Goal: Use online tool/utility: Utilize a website feature to perform a specific function

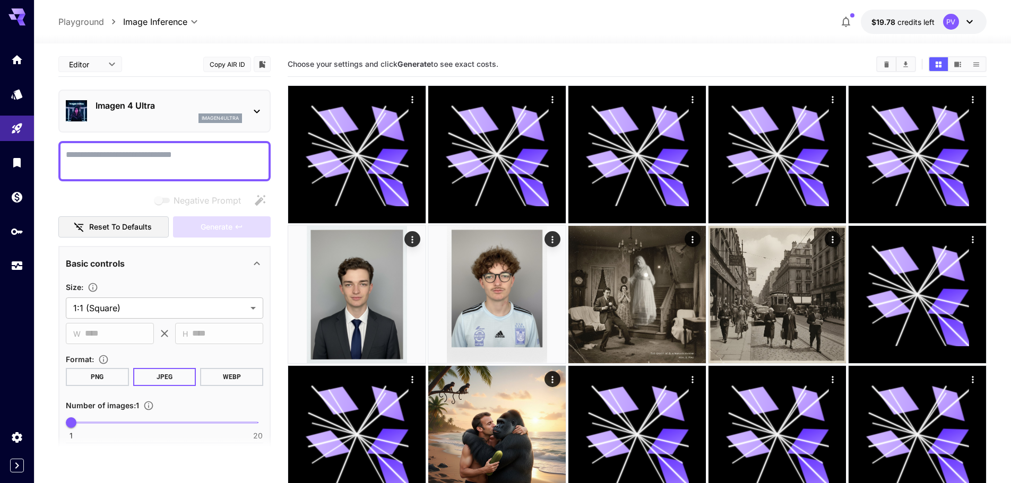
click at [112, 159] on textarea "Negative Prompt" at bounding box center [164, 161] width 197 height 25
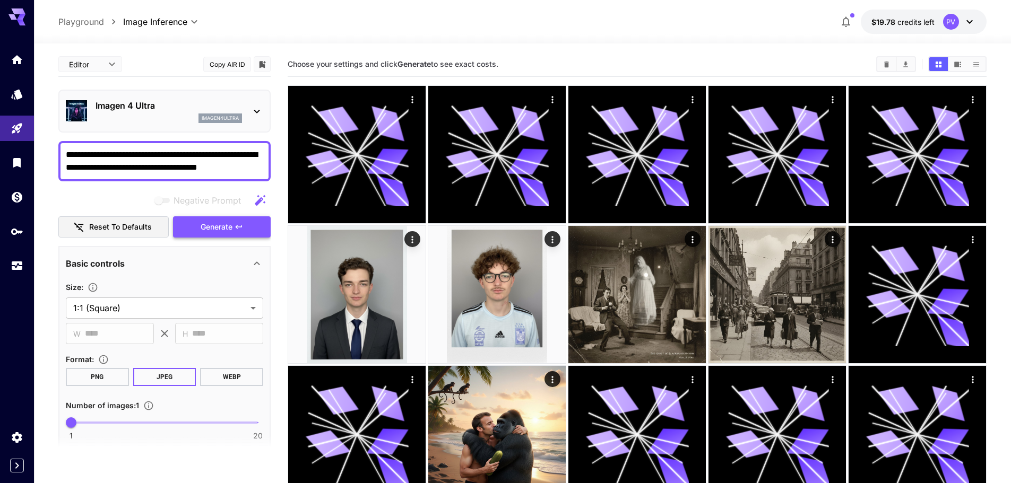
click at [190, 222] on button "Generate" at bounding box center [222, 227] width 98 height 22
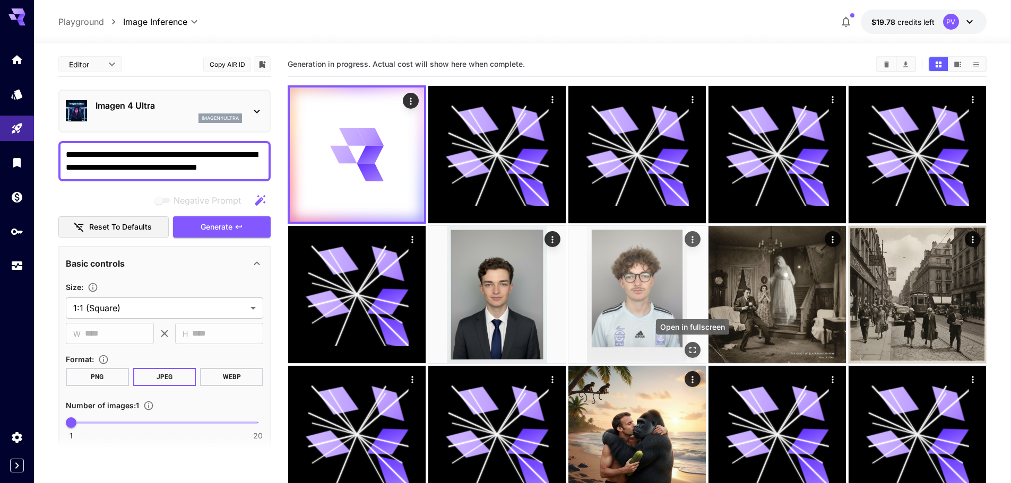
click at [686, 346] on button "Open in fullscreen" at bounding box center [692, 350] width 16 height 16
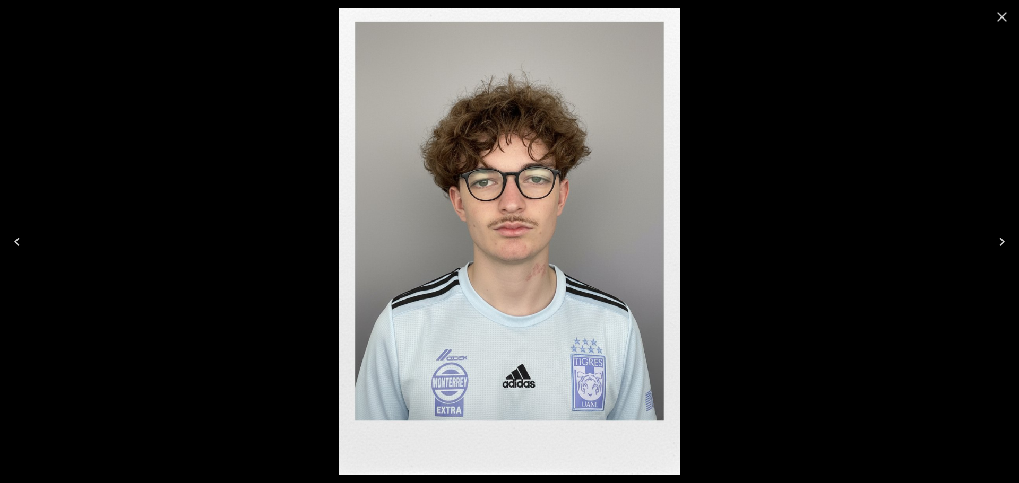
click at [1002, 18] on icon "Close" at bounding box center [1002, 17] width 10 height 10
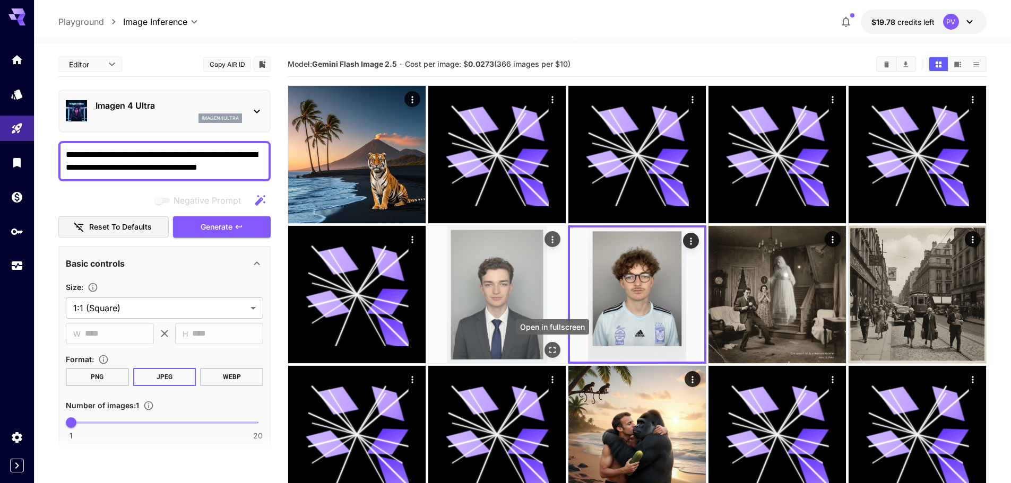
click at [549, 348] on icon "Open in fullscreen" at bounding box center [552, 350] width 11 height 11
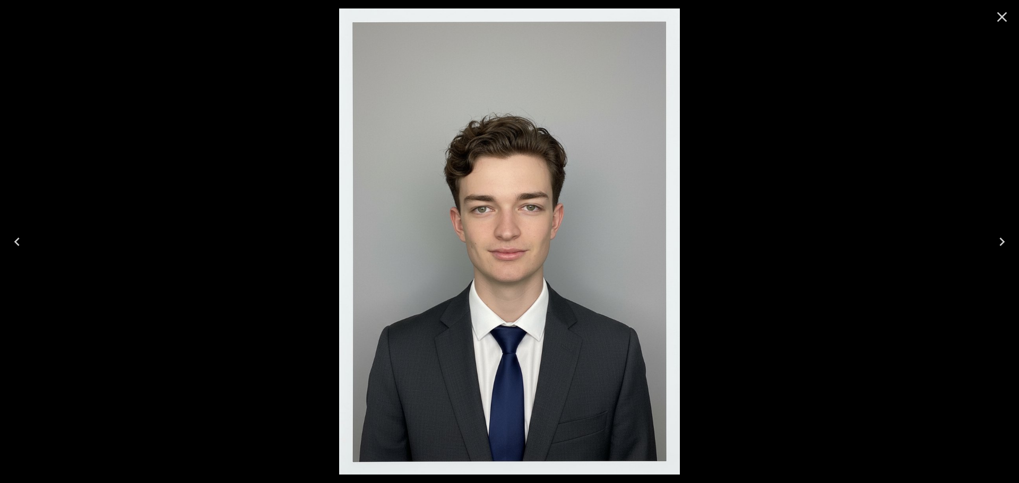
click at [997, 13] on icon "Close" at bounding box center [1001, 16] width 17 height 17
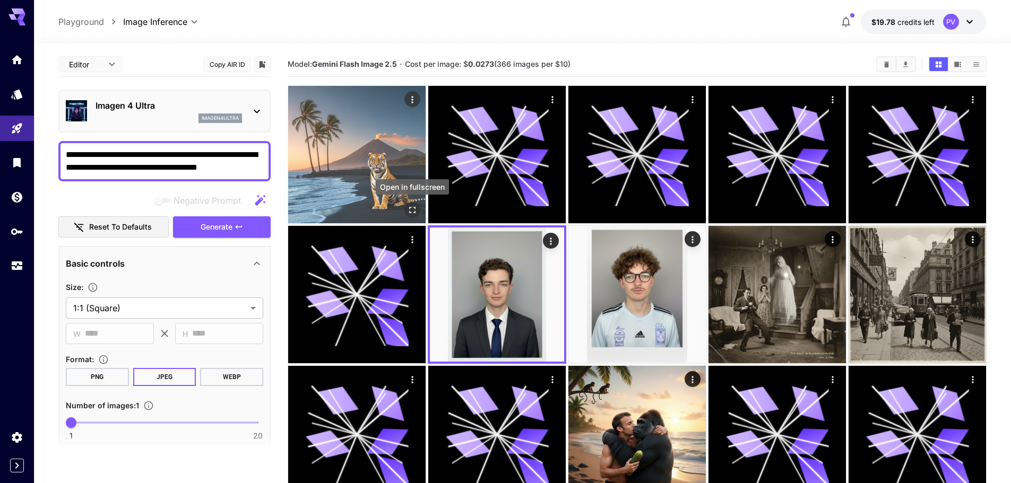
click at [410, 208] on icon "Open in fullscreen" at bounding box center [412, 210] width 11 height 11
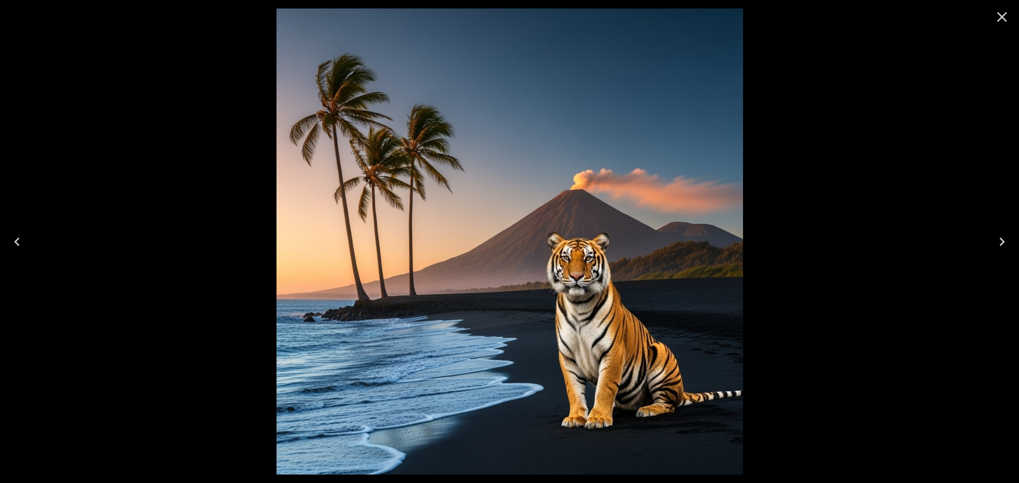
click at [987, 23] on div at bounding box center [1002, 17] width 34 height 34
click at [987, 14] on div at bounding box center [1002, 17] width 34 height 34
click at [1002, 15] on icon "Close" at bounding box center [1001, 16] width 17 height 17
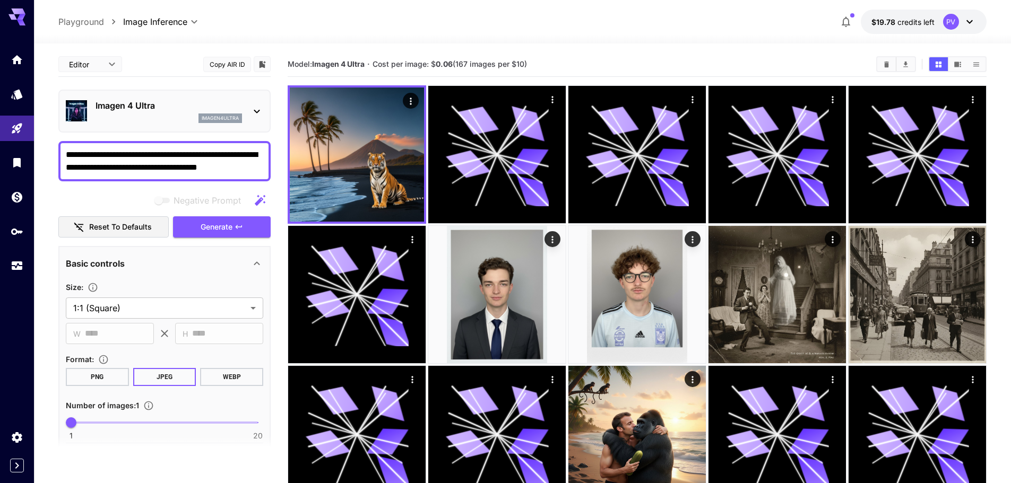
click at [197, 115] on div "imagen4ultra" at bounding box center [168, 119] width 146 height 10
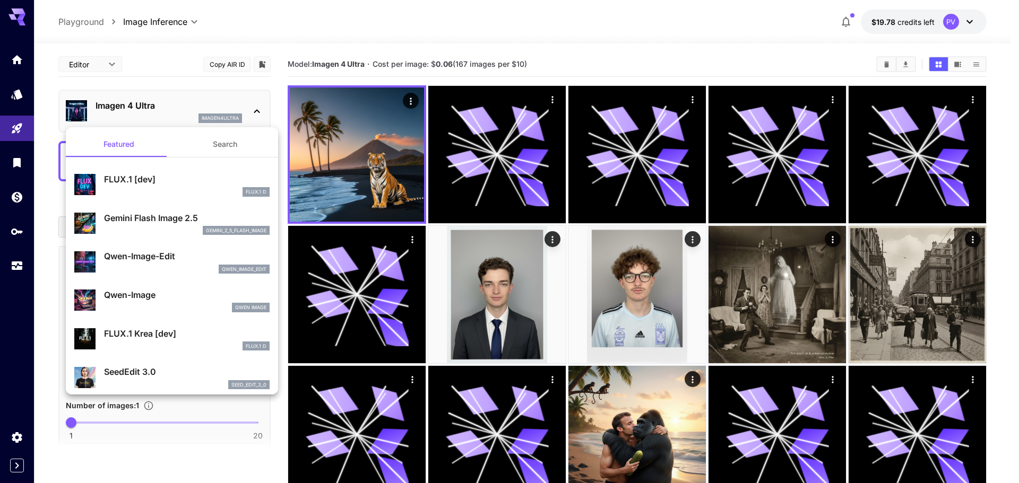
click at [50, 245] on div at bounding box center [509, 241] width 1019 height 483
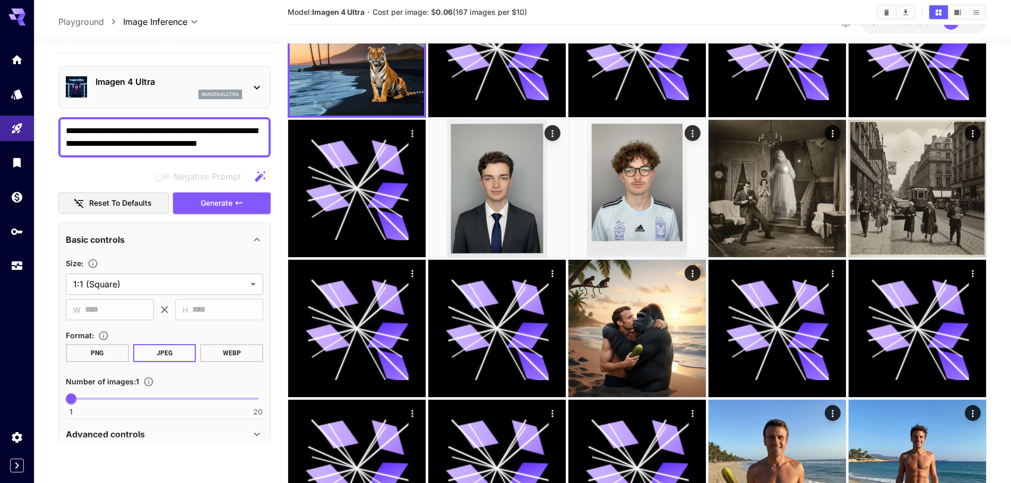
scroll to position [53, 0]
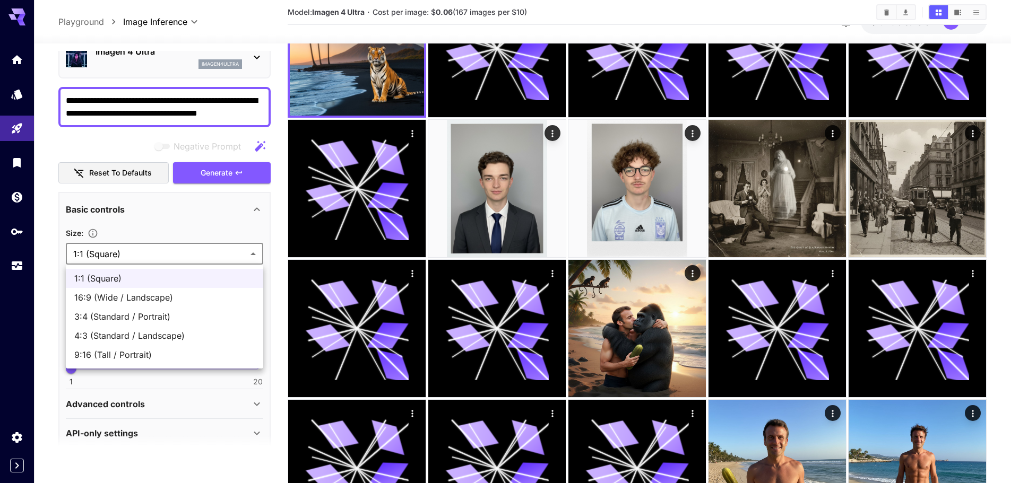
click at [155, 253] on div at bounding box center [509, 241] width 1019 height 483
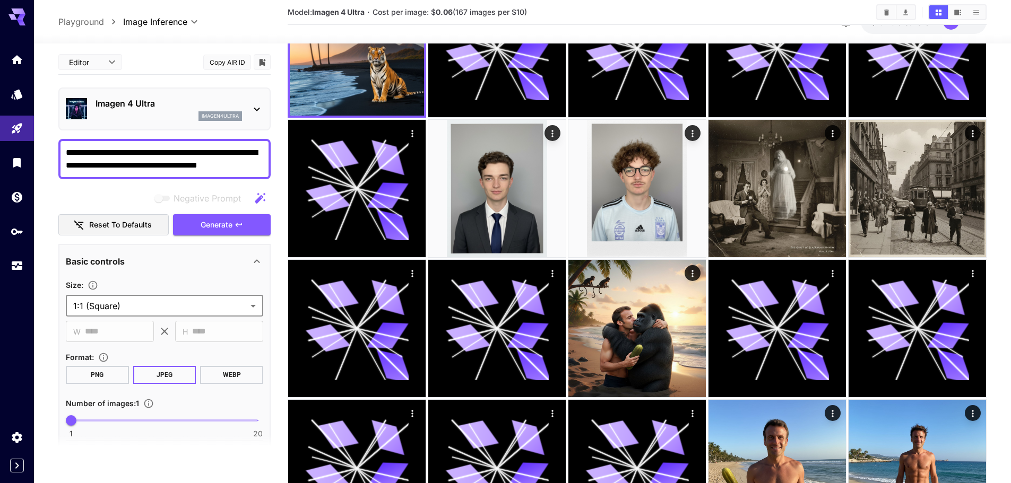
scroll to position [0, 0]
click at [184, 101] on p "Imagen 4 Ultra" at bounding box center [168, 104] width 146 height 13
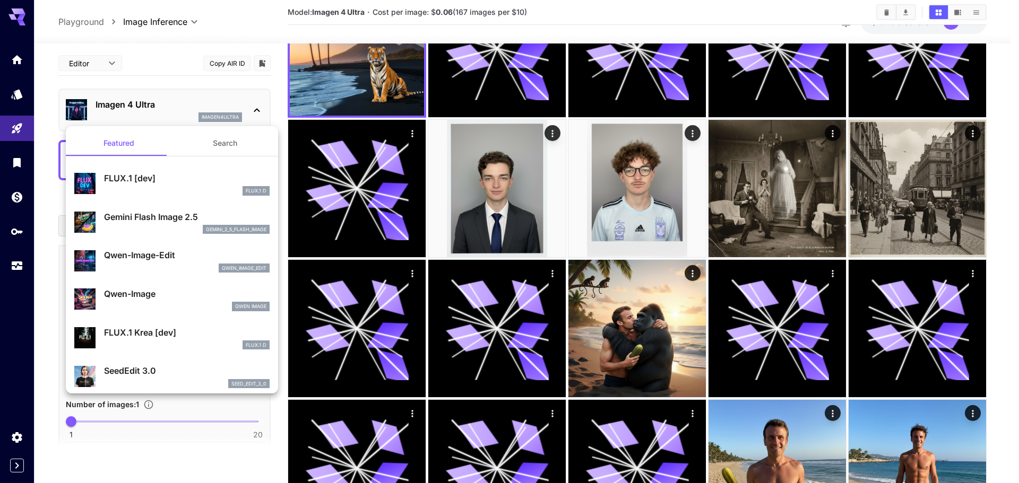
click at [152, 216] on p "Gemini Flash Image 2.5" at bounding box center [187, 217] width 166 height 13
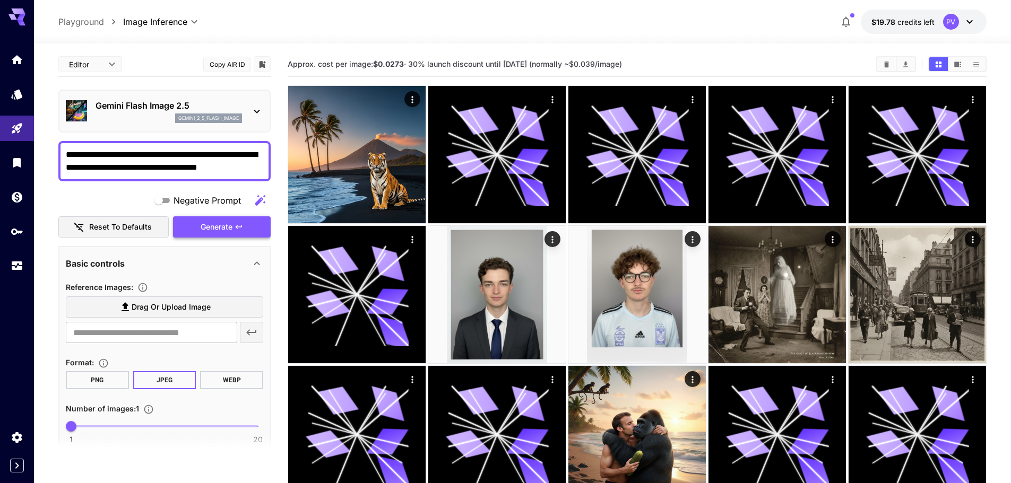
click at [207, 222] on span "Generate" at bounding box center [217, 227] width 32 height 13
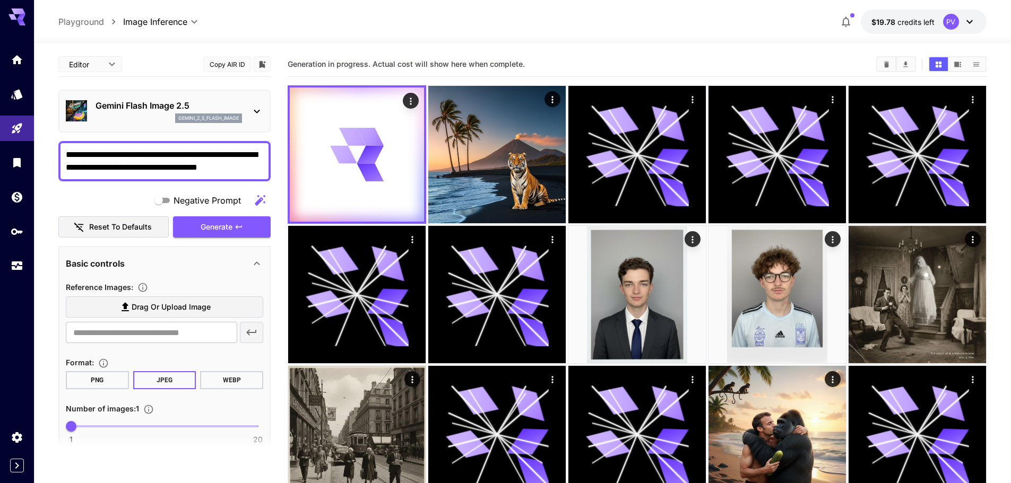
click at [159, 124] on div "Gemini Flash Image 2.5 gemini_2_5_flash_image" at bounding box center [164, 111] width 197 height 32
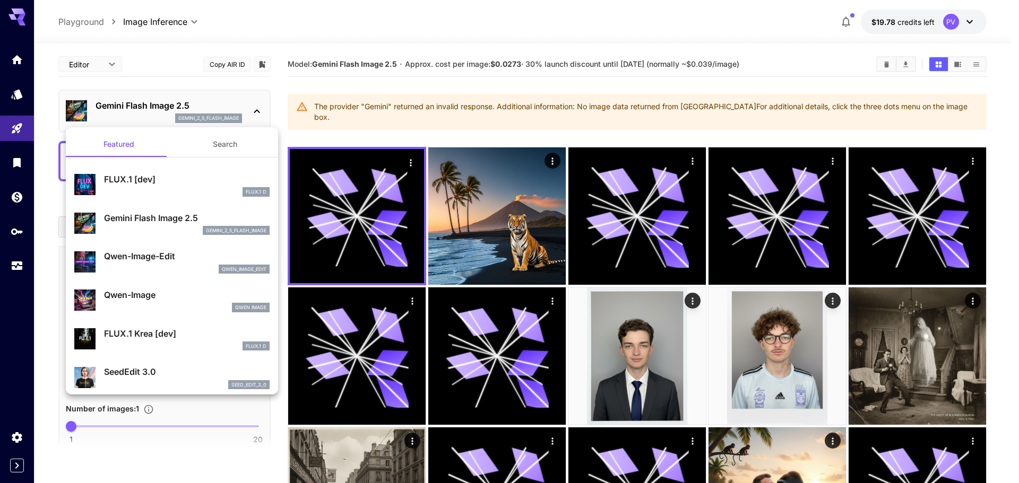
click at [207, 112] on div at bounding box center [509, 241] width 1019 height 483
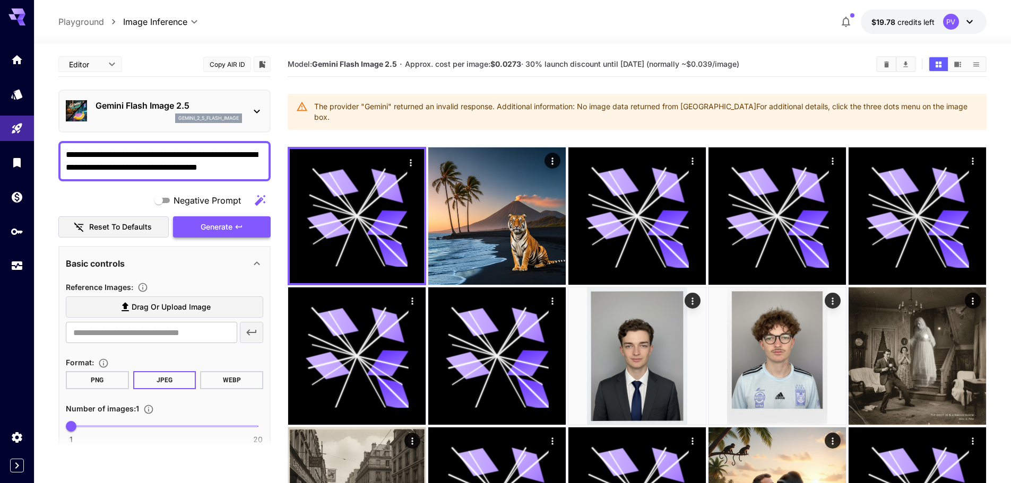
click at [217, 228] on span "Generate" at bounding box center [217, 227] width 32 height 13
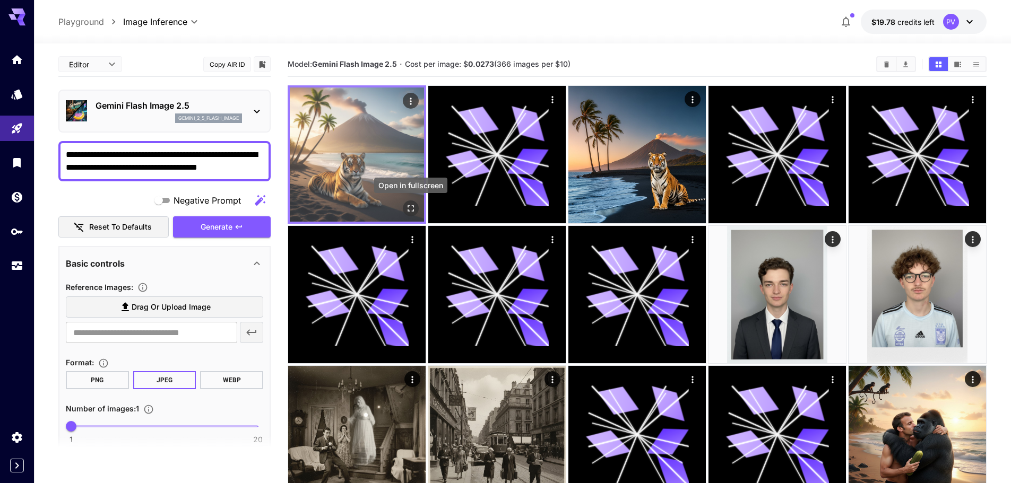
click at [414, 202] on button "Open in fullscreen" at bounding box center [411, 209] width 16 height 16
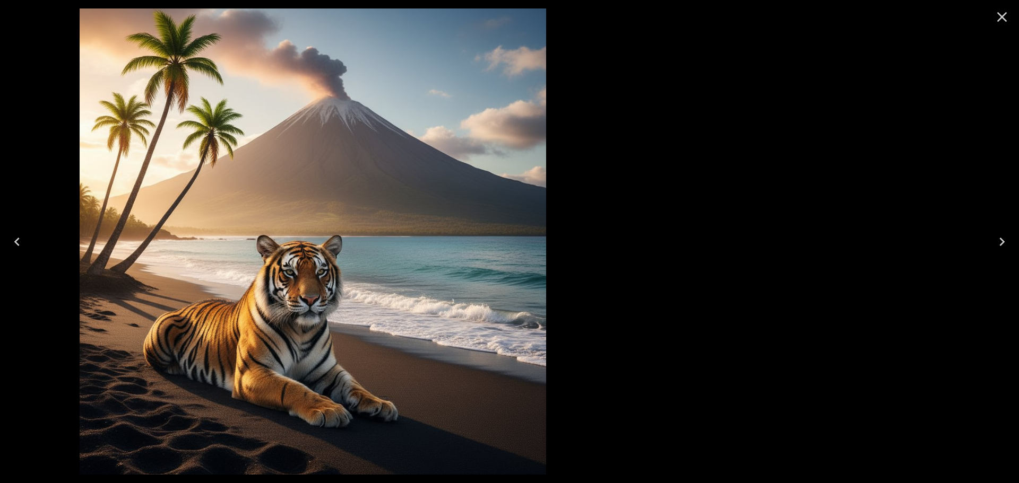
drag, startPoint x: 901, startPoint y: 138, endPoint x: 762, endPoint y: 166, distance: 141.7
click at [730, 177] on div at bounding box center [312, 241] width 1019 height 483
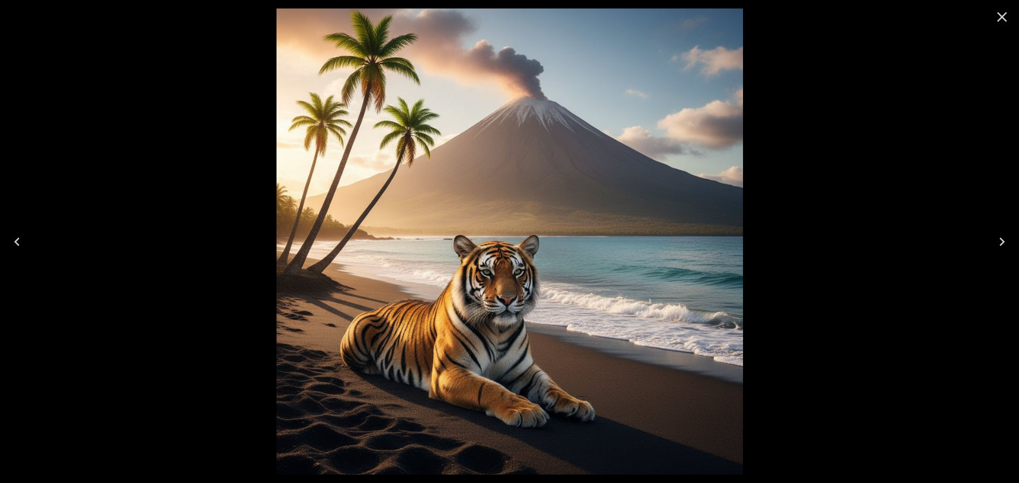
click at [995, 19] on icon "Close" at bounding box center [1001, 16] width 17 height 17
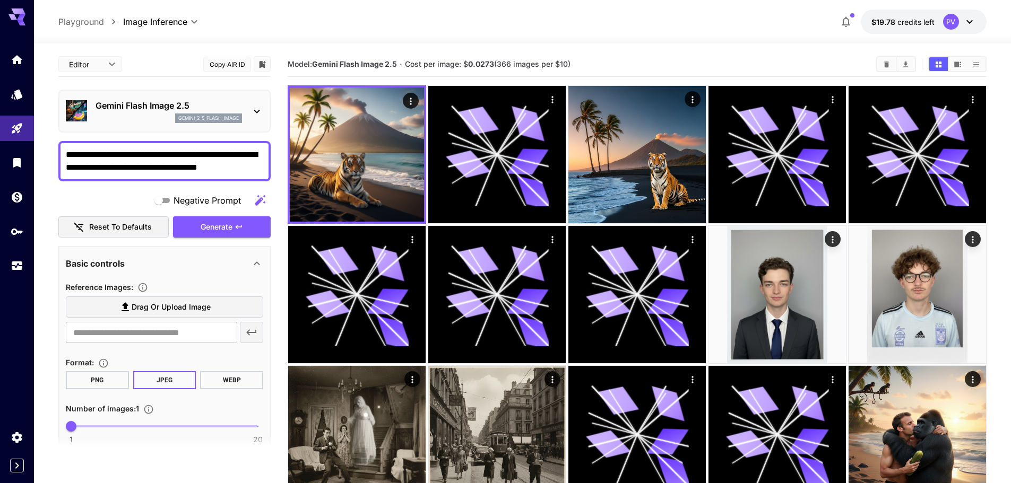
click at [257, 164] on textarea "**********" at bounding box center [164, 161] width 197 height 25
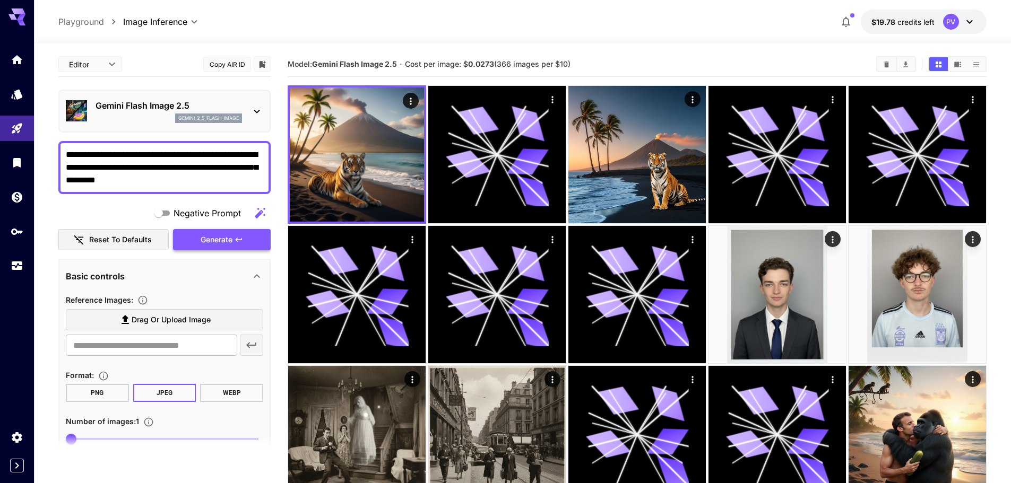
type textarea "**********"
click at [197, 232] on button "Generate" at bounding box center [222, 240] width 98 height 22
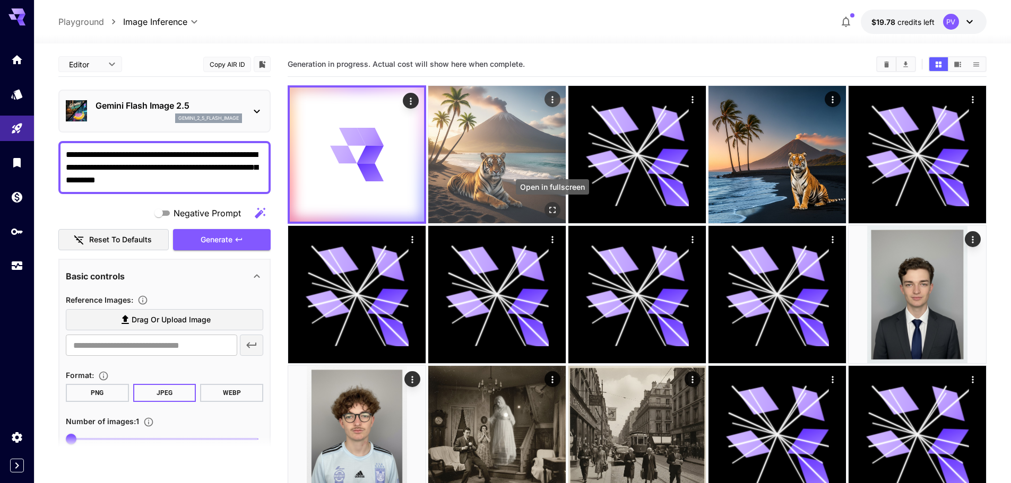
click at [553, 203] on button "Open in fullscreen" at bounding box center [552, 210] width 16 height 16
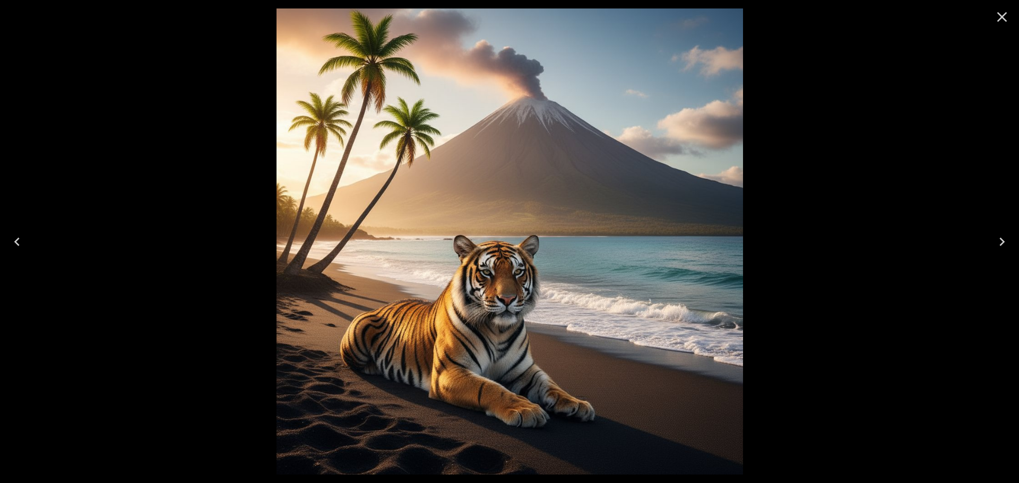
click at [997, 15] on icon "Close" at bounding box center [1001, 16] width 17 height 17
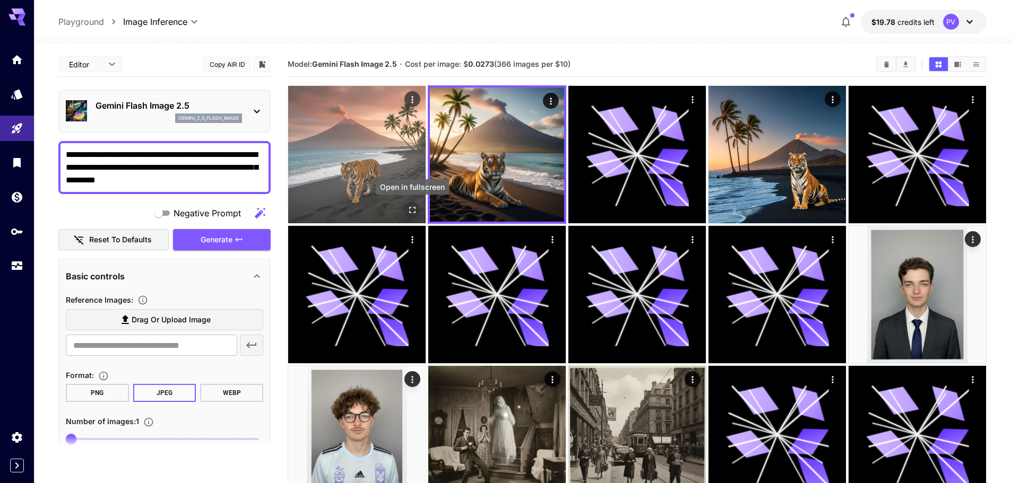
click at [417, 212] on button "Open in fullscreen" at bounding box center [412, 210] width 16 height 16
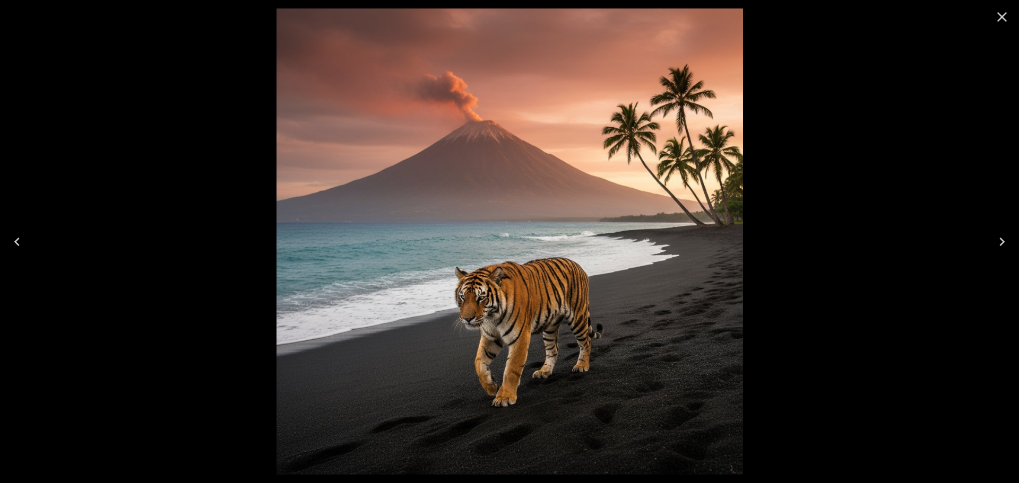
click at [986, 18] on div at bounding box center [1002, 17] width 34 height 34
click at [997, 13] on icon "Close" at bounding box center [1001, 16] width 17 height 17
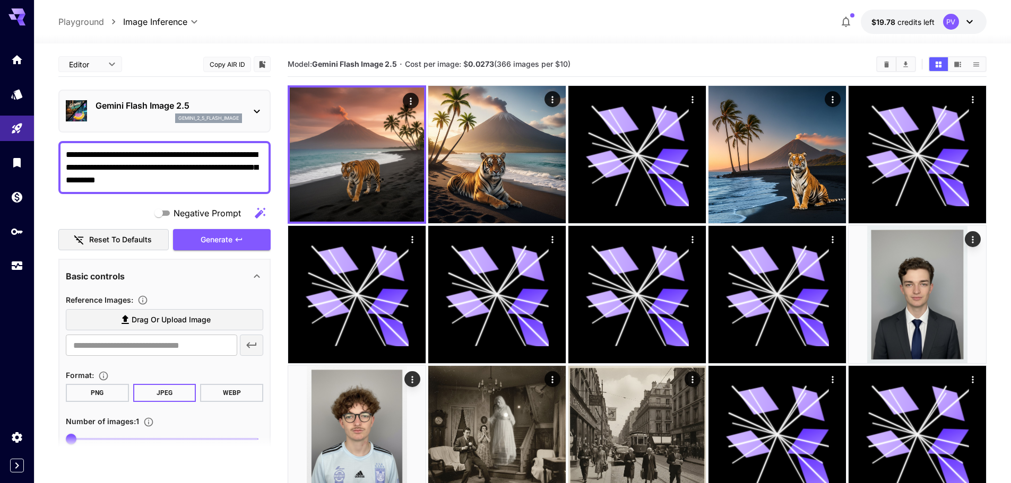
click at [111, 103] on p "Gemini Flash Image 2.5" at bounding box center [168, 105] width 146 height 13
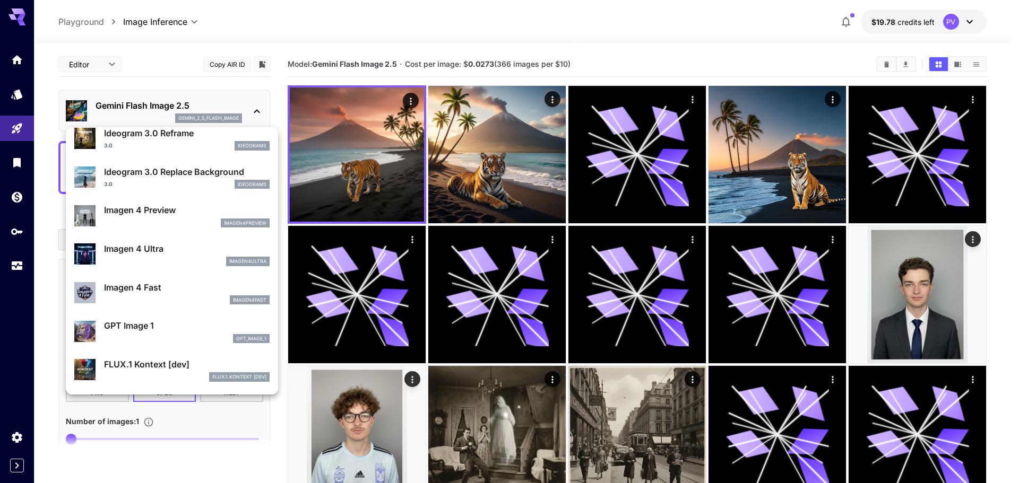
scroll to position [426, 0]
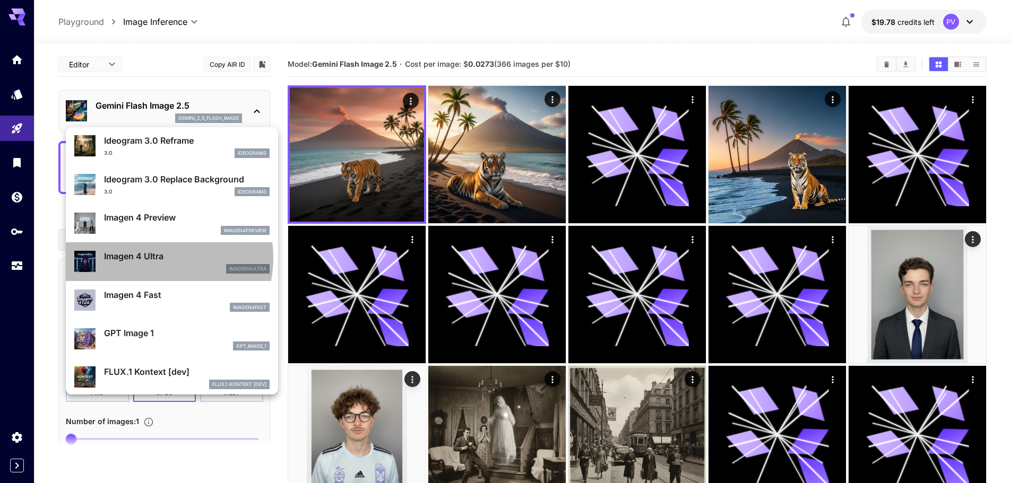
click at [155, 258] on p "Imagen 4 Ultra" at bounding box center [187, 256] width 166 height 13
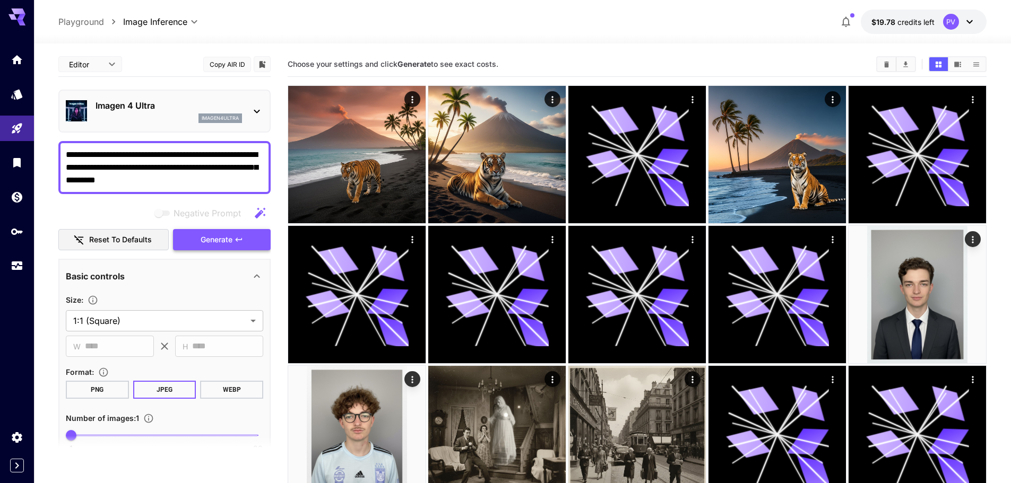
click at [210, 234] on span "Generate" at bounding box center [217, 239] width 32 height 13
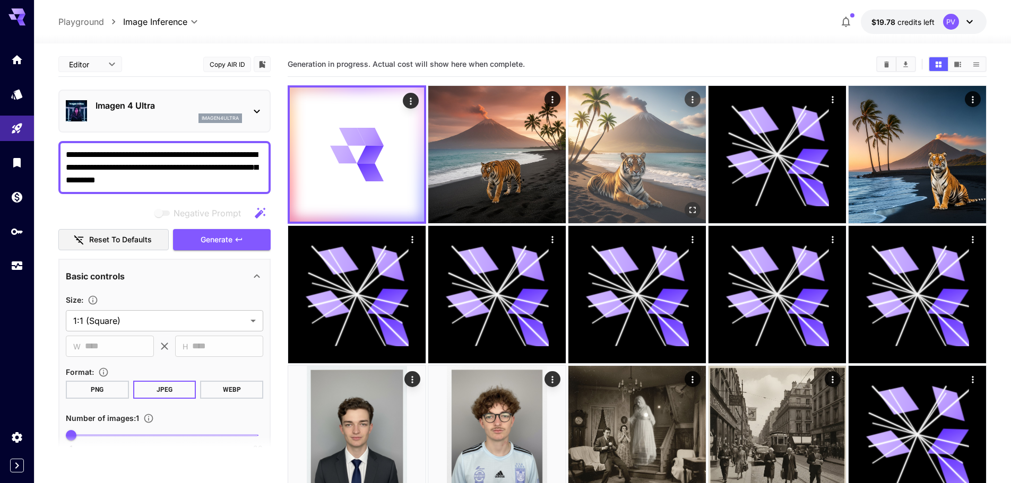
click at [628, 167] on img at bounding box center [636, 154] width 137 height 137
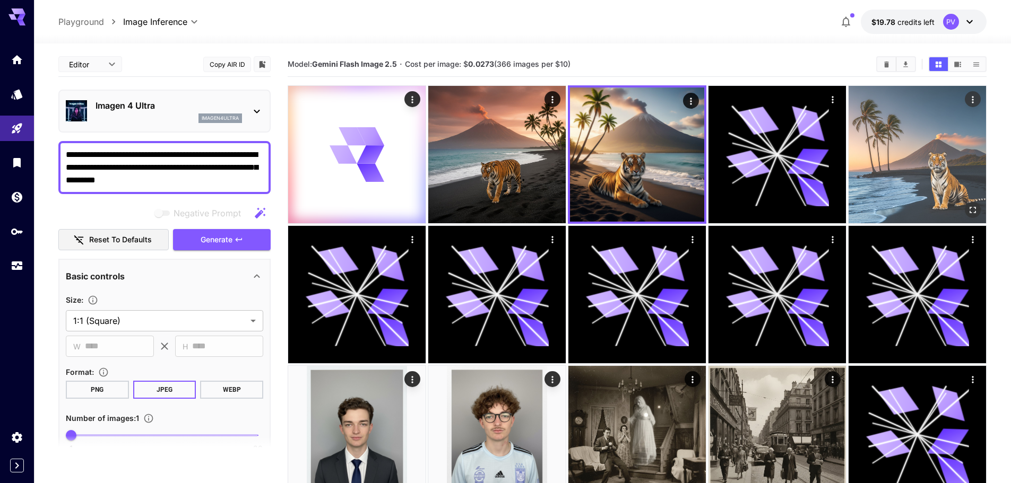
click at [874, 179] on img at bounding box center [916, 154] width 137 height 137
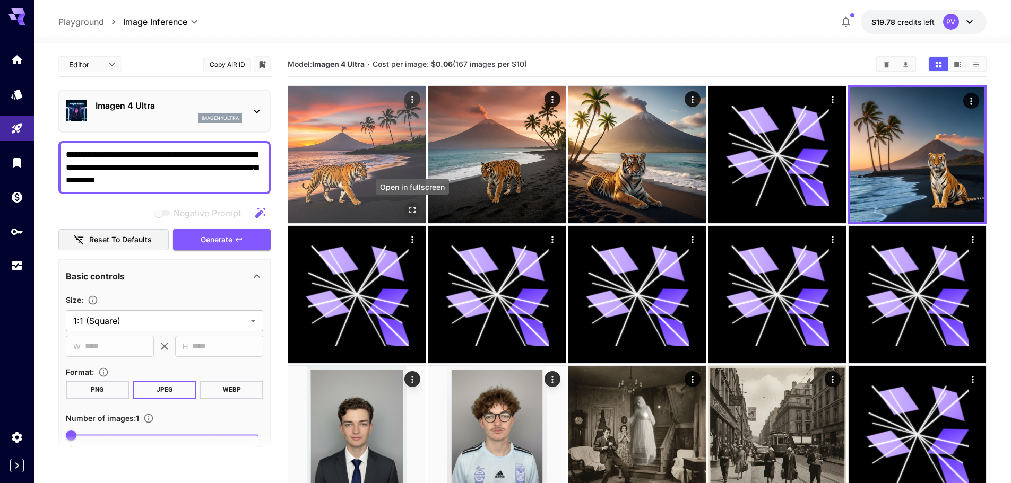
click at [413, 208] on icon "Open in fullscreen" at bounding box center [412, 210] width 11 height 11
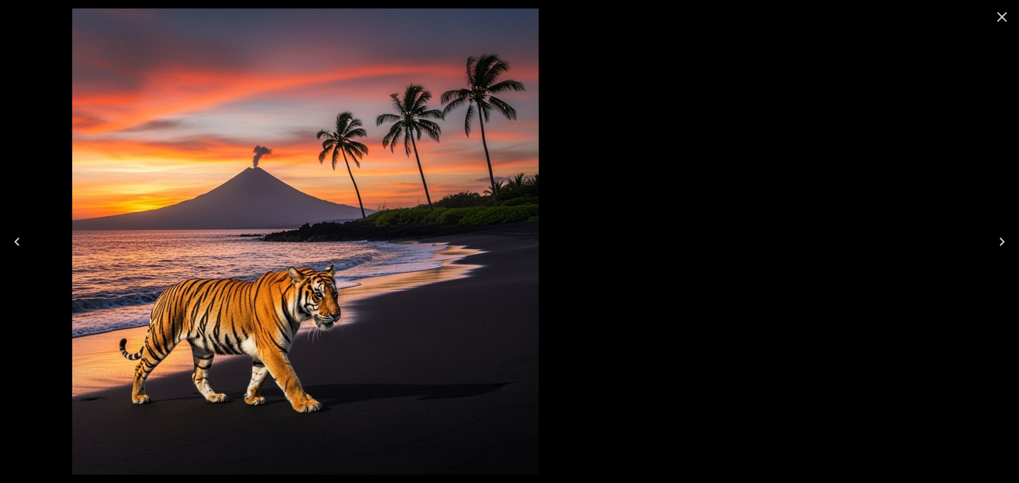
drag, startPoint x: 763, startPoint y: 212, endPoint x: 94, endPoint y: 265, distance: 671.0
click at [85, 264] on div at bounding box center [305, 241] width 1019 height 483
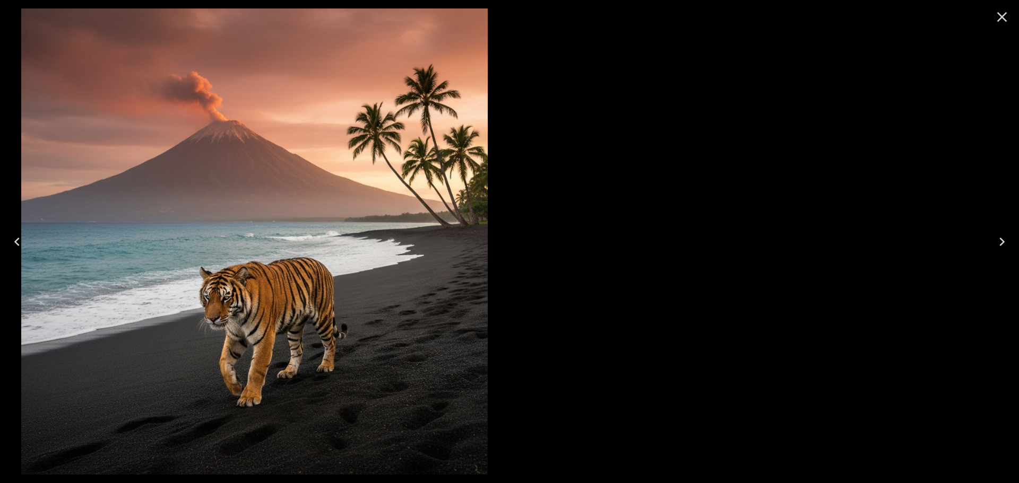
drag, startPoint x: 477, startPoint y: 240, endPoint x: 47, endPoint y: 261, distance: 430.7
click at [48, 261] on img at bounding box center [254, 241] width 466 height 466
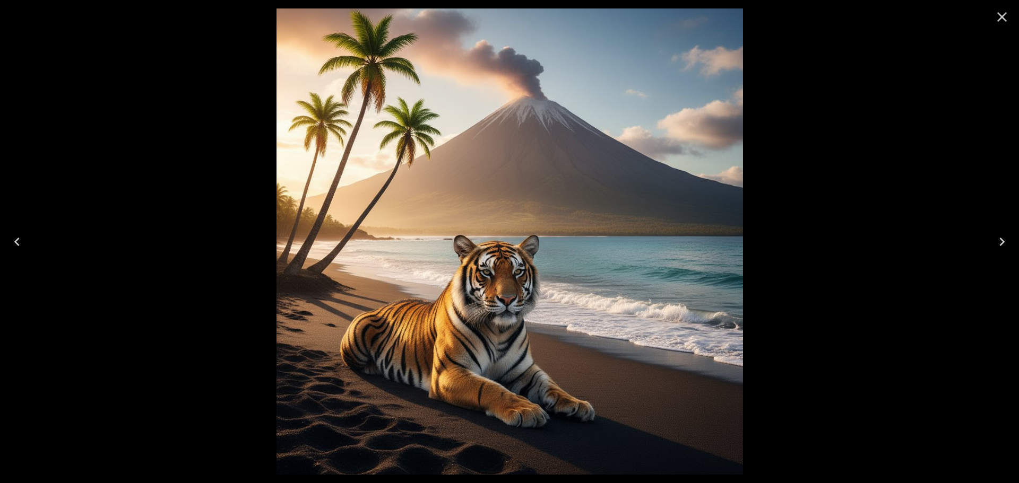
drag, startPoint x: 344, startPoint y: 242, endPoint x: 931, endPoint y: 236, distance: 587.3
click at [743, 234] on img at bounding box center [509, 241] width 466 height 466
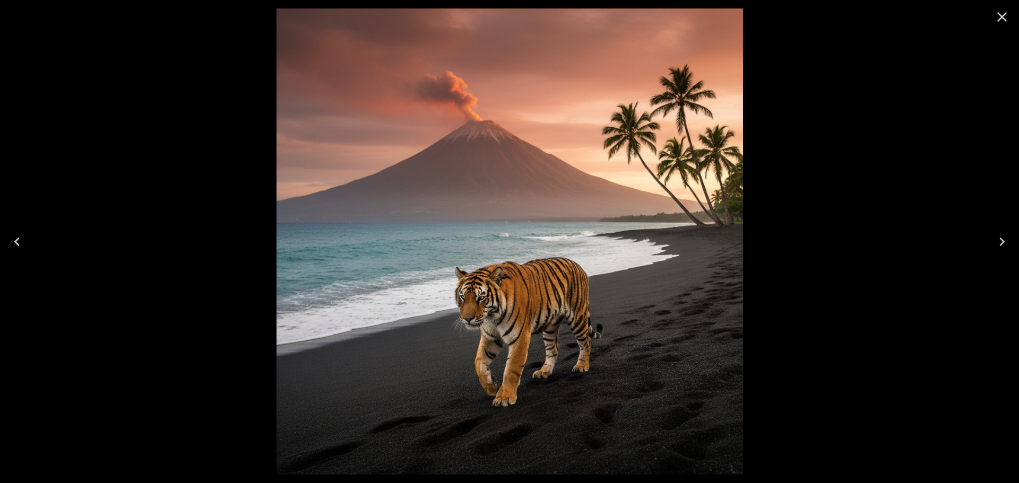
drag, startPoint x: 296, startPoint y: 228, endPoint x: 902, endPoint y: 246, distance: 606.1
click at [902, 246] on div at bounding box center [509, 241] width 1019 height 483
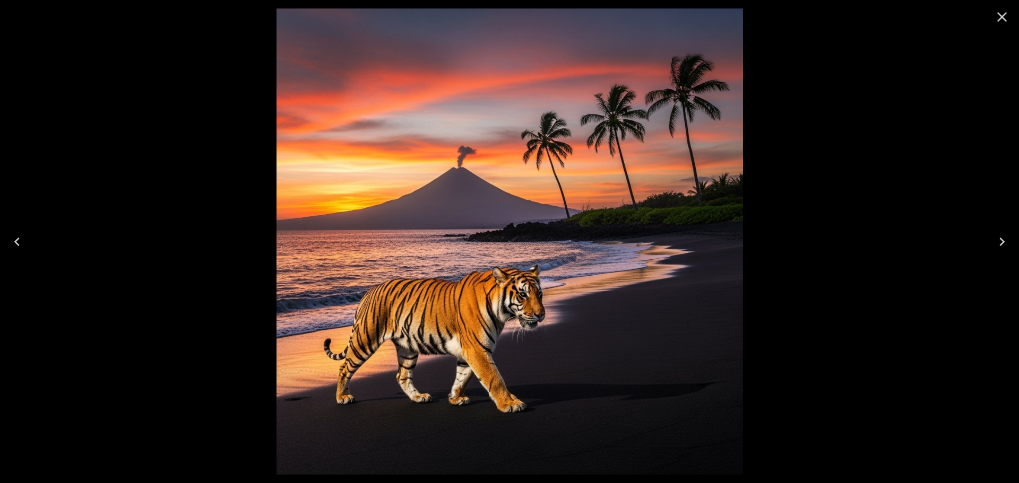
click at [1004, 23] on icon "Close" at bounding box center [1001, 16] width 17 height 17
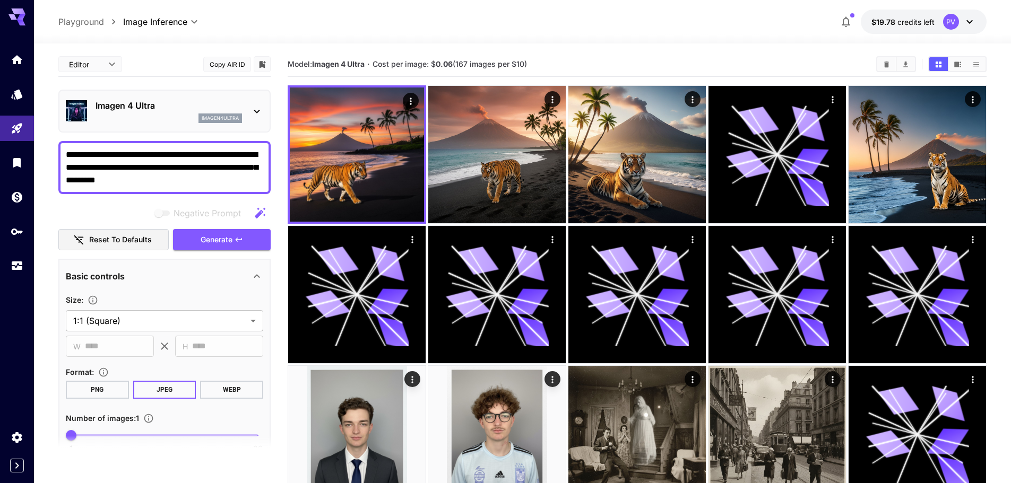
click at [114, 96] on div "Imagen 4 Ultra imagen4ultra" at bounding box center [164, 111] width 197 height 32
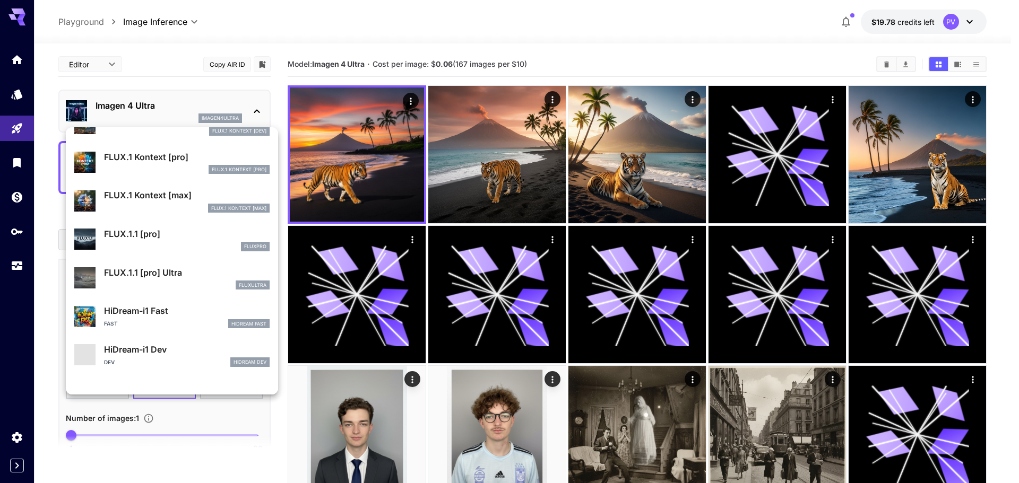
scroll to position [690, 0]
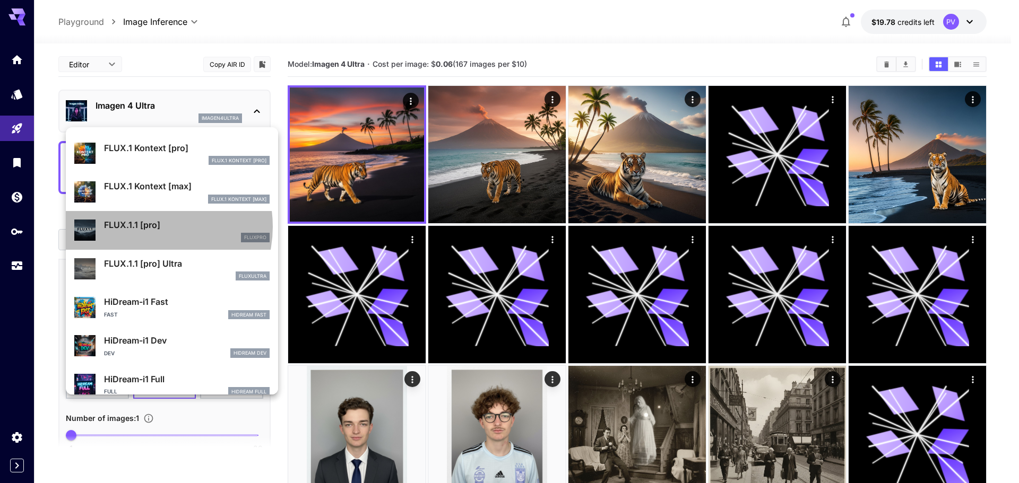
click at [151, 227] on p "FLUX.1.1 [pro]" at bounding box center [187, 225] width 166 height 13
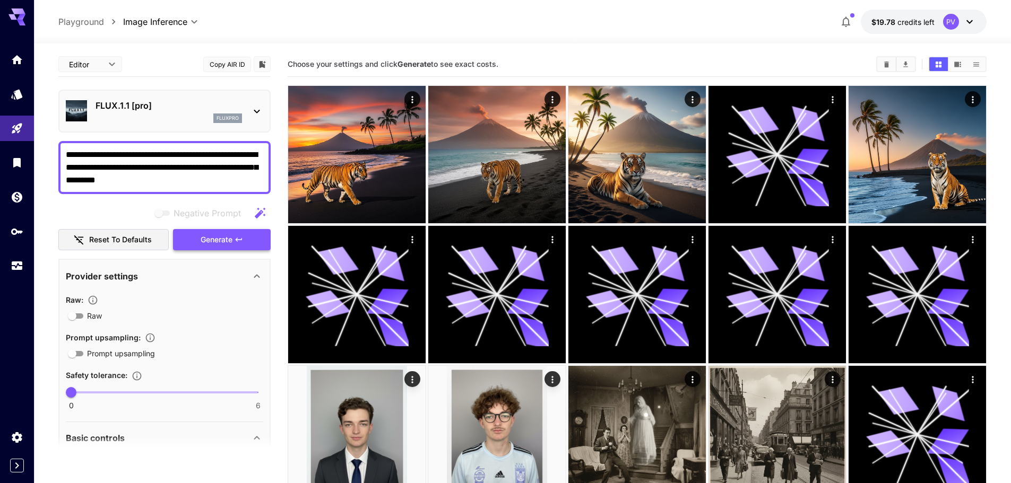
click at [213, 240] on span "Generate" at bounding box center [217, 239] width 32 height 13
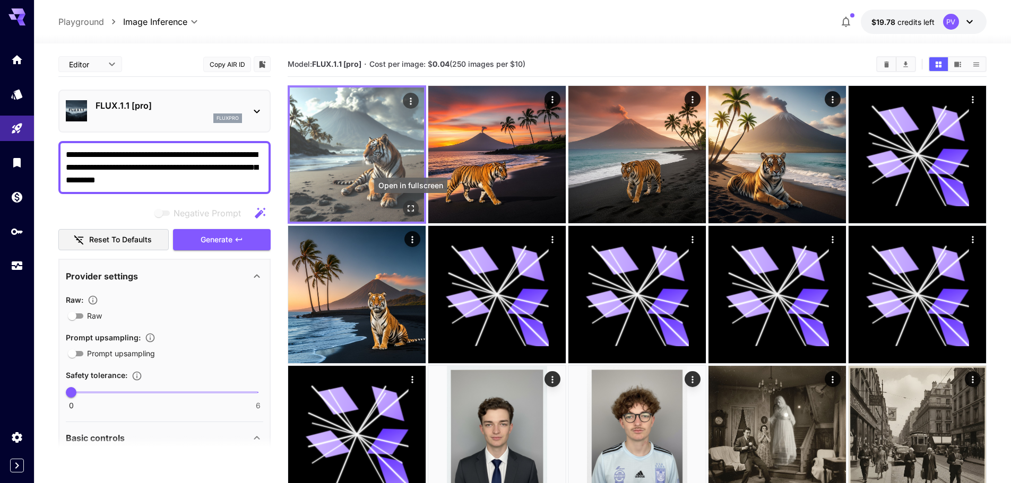
click at [410, 209] on icon "Open in fullscreen" at bounding box center [410, 208] width 11 height 11
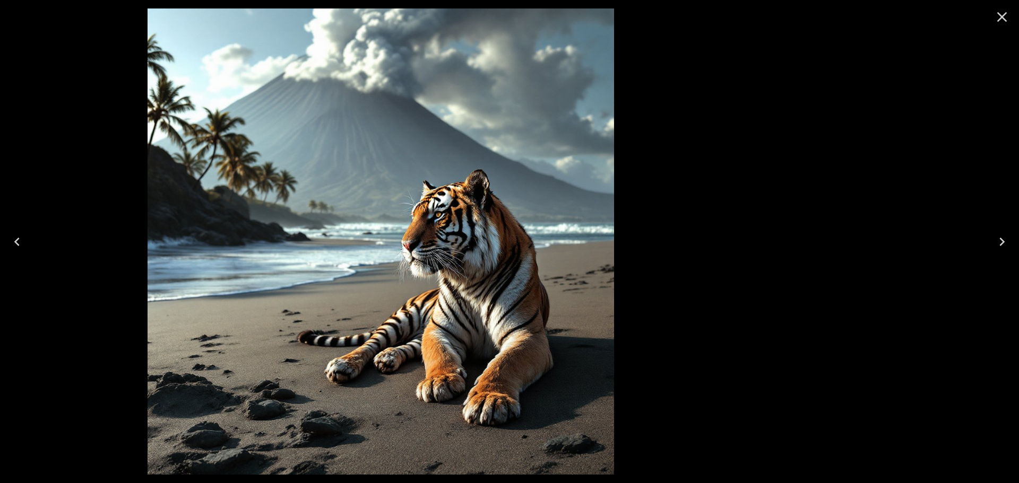
drag, startPoint x: 663, startPoint y: 215, endPoint x: 317, endPoint y: 177, distance: 348.0
click at [388, 180] on img at bounding box center [380, 241] width 466 height 466
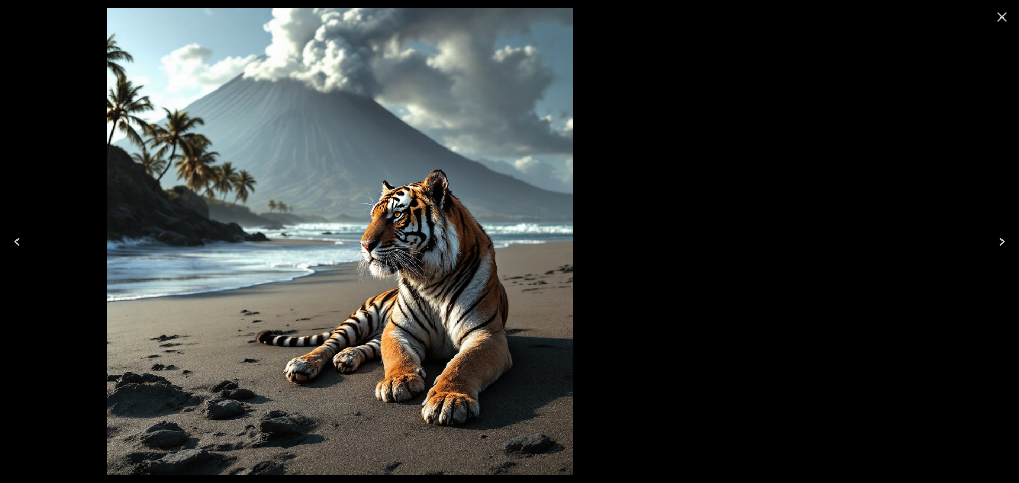
drag, startPoint x: 881, startPoint y: 107, endPoint x: 349, endPoint y: 114, distance: 531.6
click at [354, 114] on div at bounding box center [339, 241] width 1019 height 483
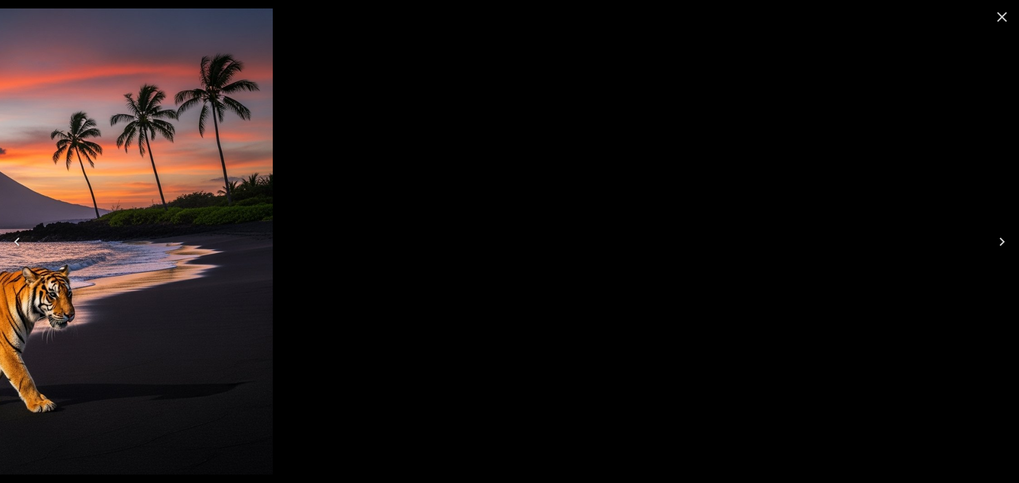
drag, startPoint x: 704, startPoint y: 131, endPoint x: 208, endPoint y: 126, distance: 496.0
click at [208, 126] on img at bounding box center [39, 241] width 466 height 466
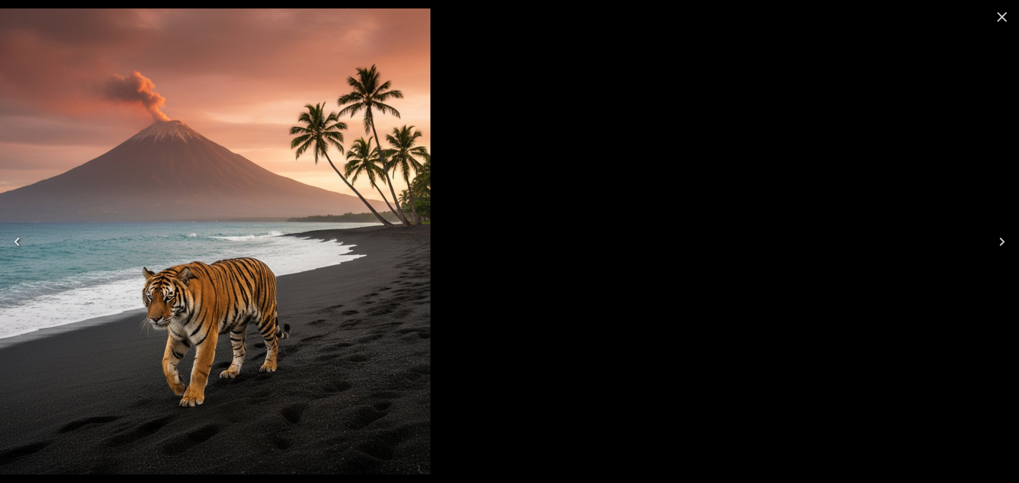
drag, startPoint x: 721, startPoint y: 135, endPoint x: 242, endPoint y: 101, distance: 480.8
click at [284, 123] on img at bounding box center [197, 241] width 466 height 466
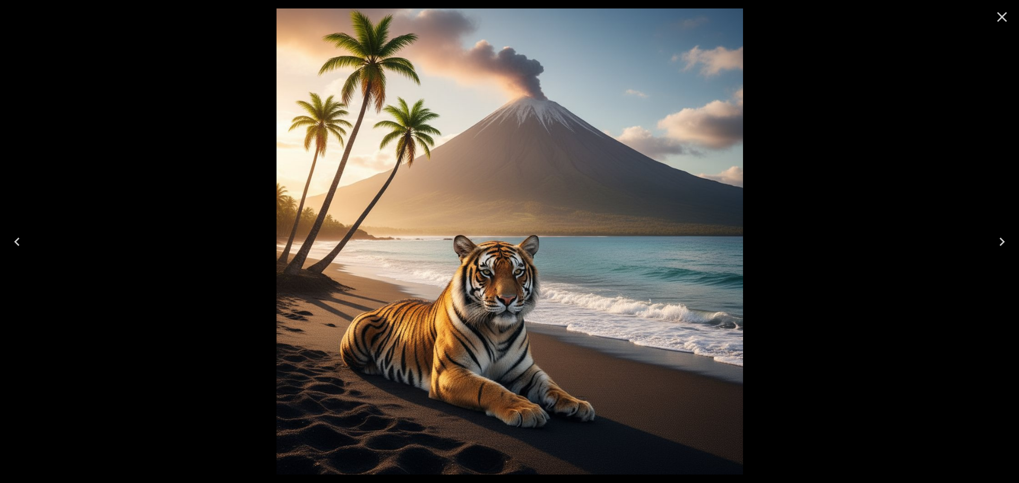
click at [995, 18] on icon "Close" at bounding box center [1001, 16] width 17 height 17
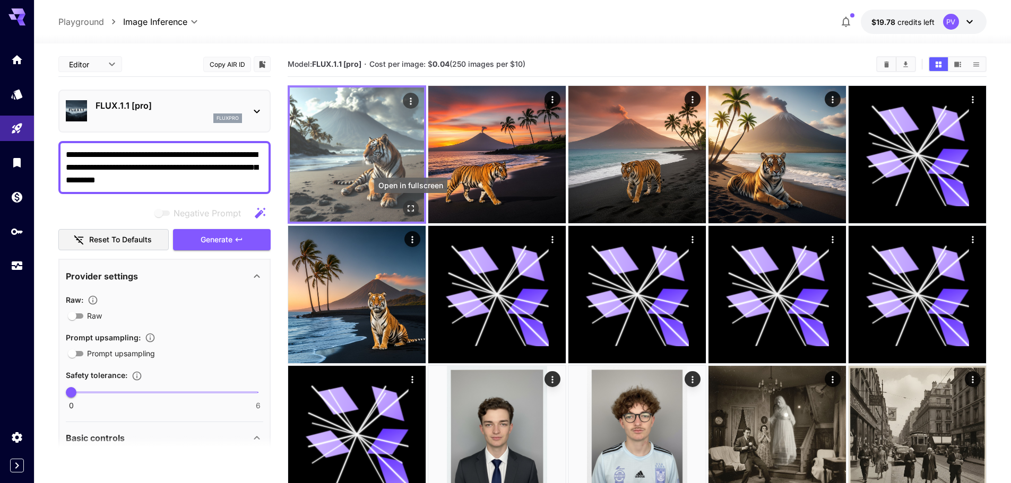
click at [410, 209] on icon "Open in fullscreen" at bounding box center [410, 208] width 11 height 11
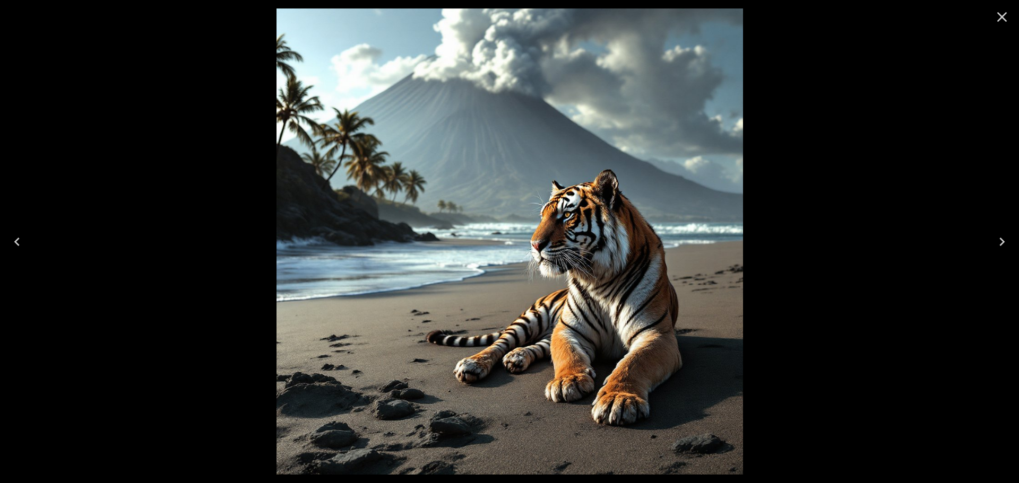
drag, startPoint x: 684, startPoint y: 164, endPoint x: 8, endPoint y: 190, distance: 676.3
click at [276, 188] on img at bounding box center [509, 241] width 466 height 466
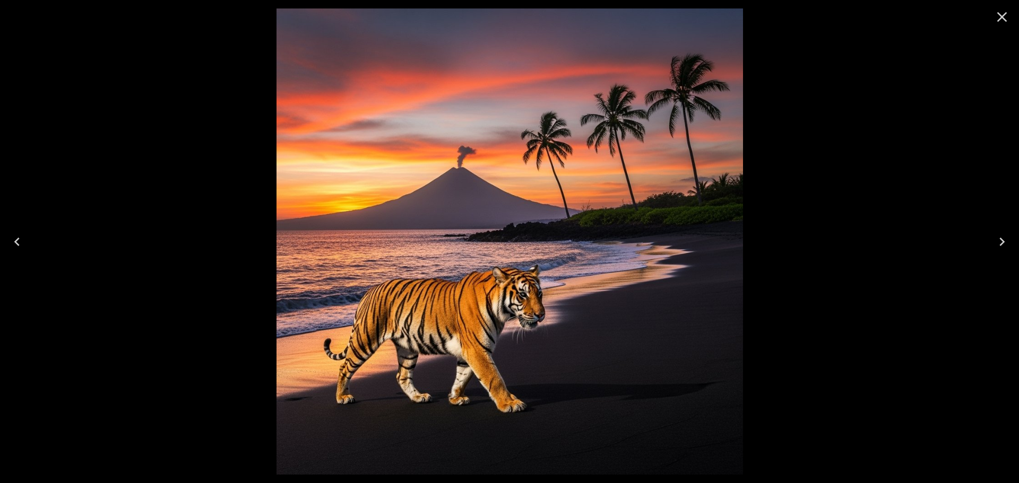
drag, startPoint x: 677, startPoint y: 197, endPoint x: 260, endPoint y: 260, distance: 421.7
click at [276, 254] on img at bounding box center [509, 241] width 466 height 466
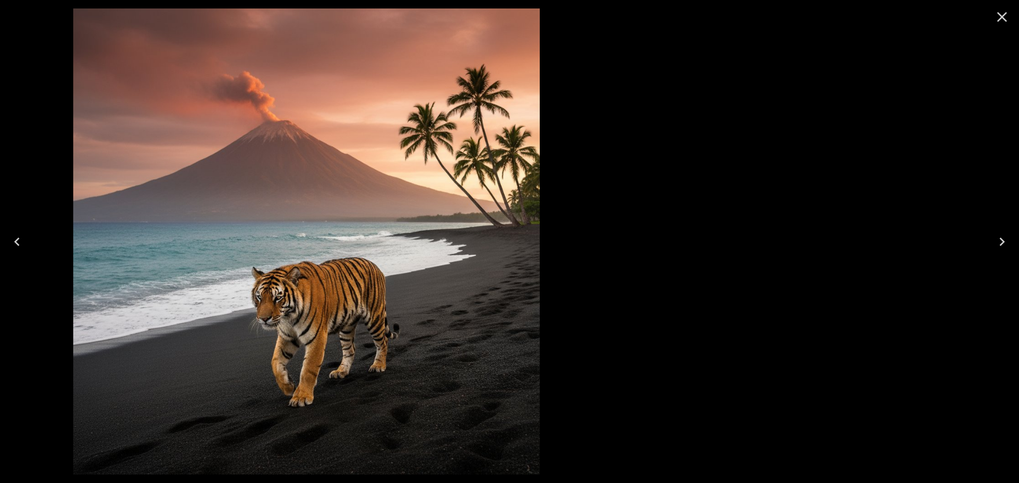
drag, startPoint x: 680, startPoint y: 259, endPoint x: 390, endPoint y: 259, distance: 289.6
click at [392, 259] on img at bounding box center [306, 241] width 466 height 466
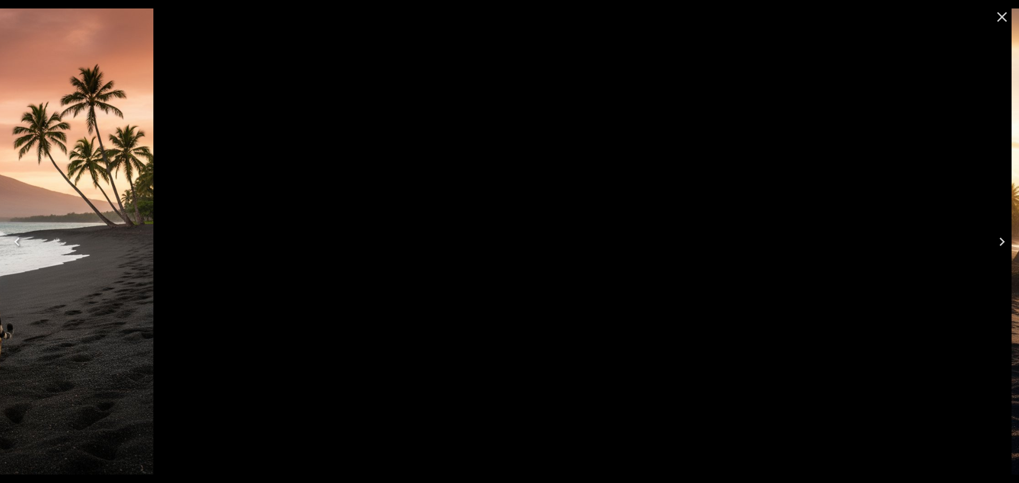
drag, startPoint x: 634, startPoint y: 234, endPoint x: 0, endPoint y: 239, distance: 634.5
click at [0, 239] on div at bounding box center [509, 241] width 1019 height 483
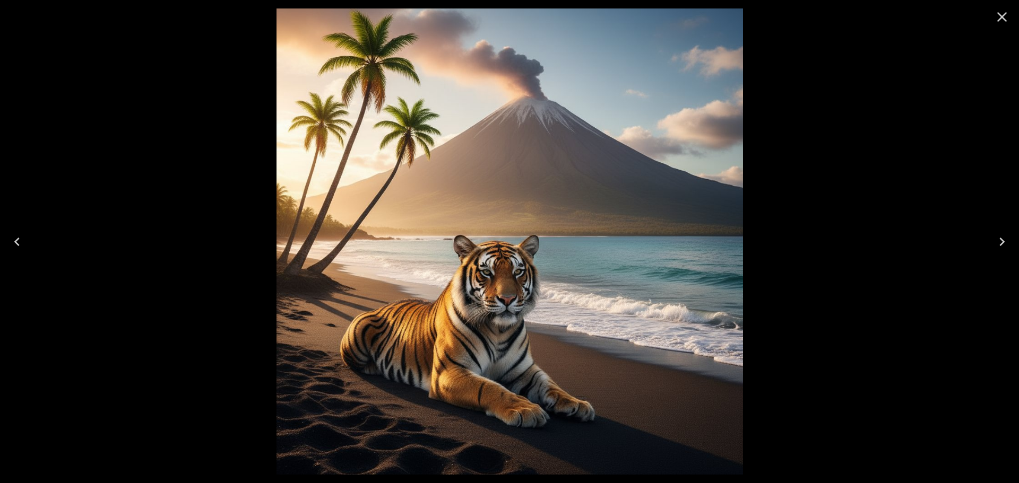
click at [1006, 7] on button "Close" at bounding box center [1001, 16] width 25 height 25
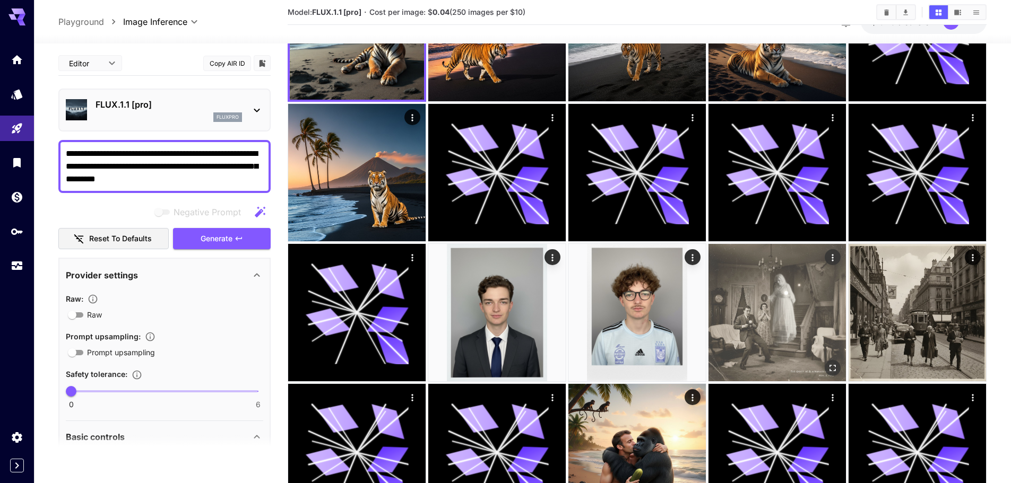
scroll to position [159, 0]
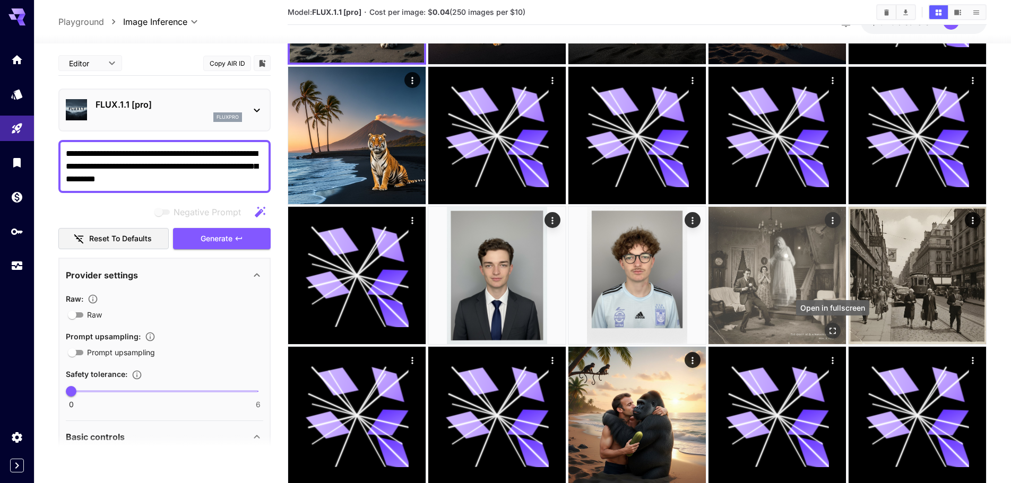
click at [829, 326] on icon "Open in fullscreen" at bounding box center [832, 331] width 11 height 11
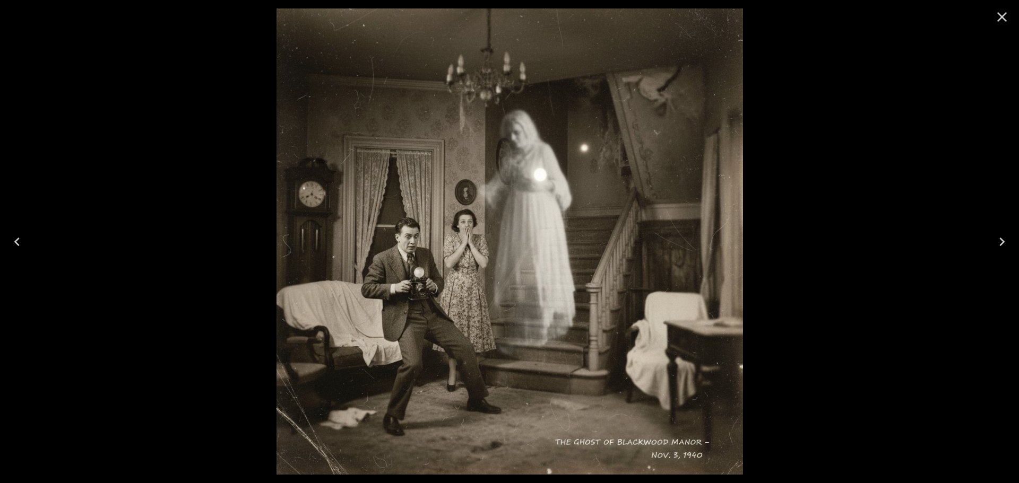
click at [1006, 13] on icon "Close" at bounding box center [1001, 16] width 17 height 17
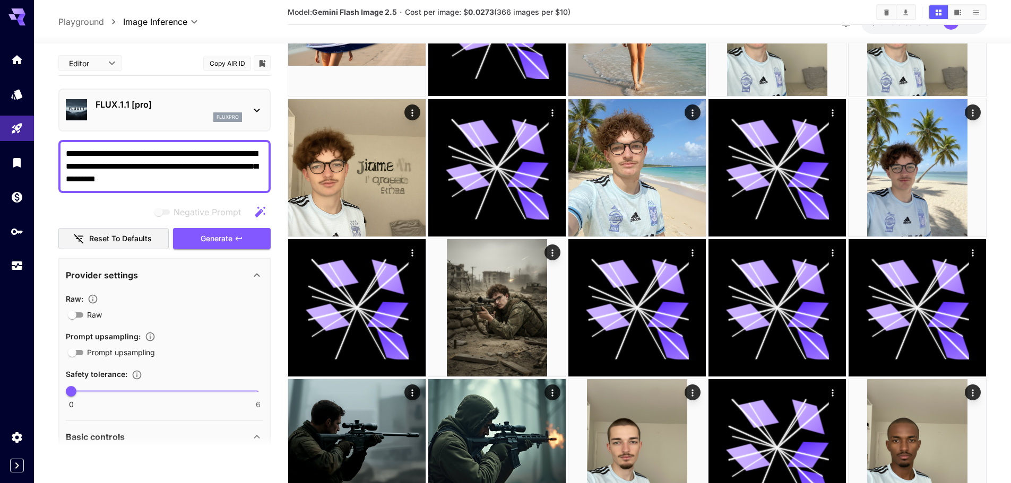
scroll to position [2433, 0]
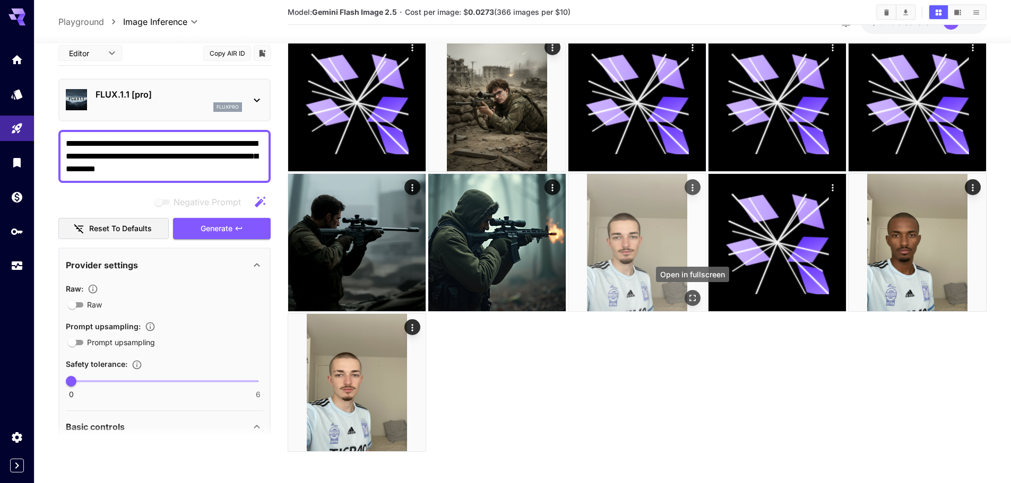
click at [693, 297] on icon "Open in fullscreen" at bounding box center [692, 297] width 11 height 11
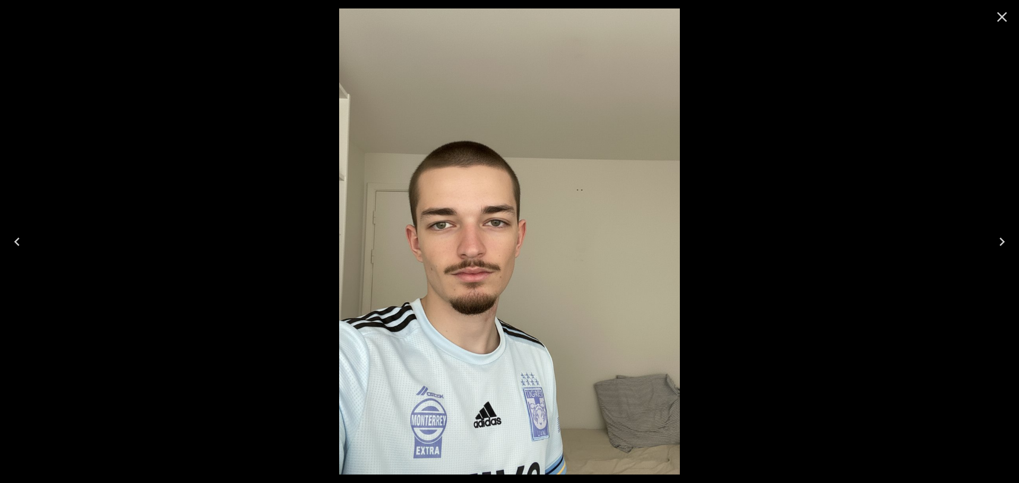
click at [997, 22] on icon "Close" at bounding box center [1001, 16] width 17 height 17
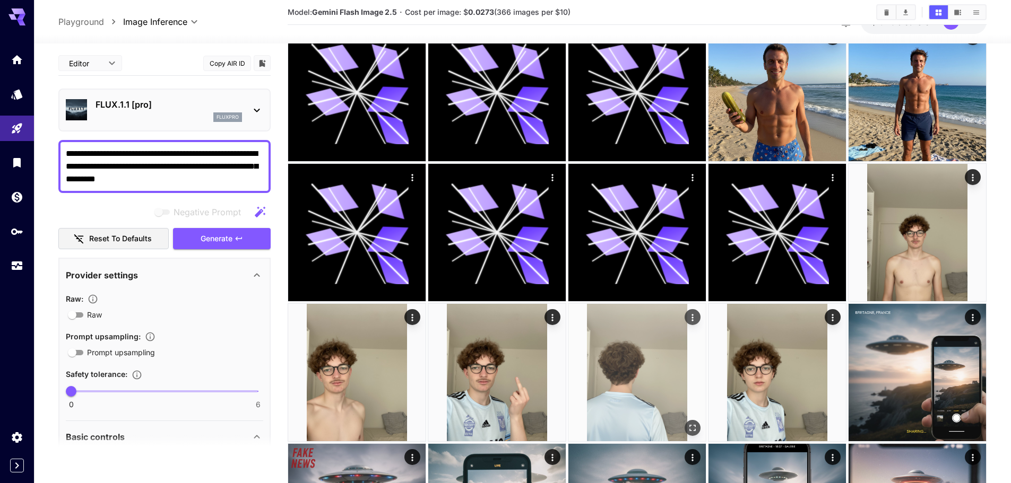
scroll to position [630, 0]
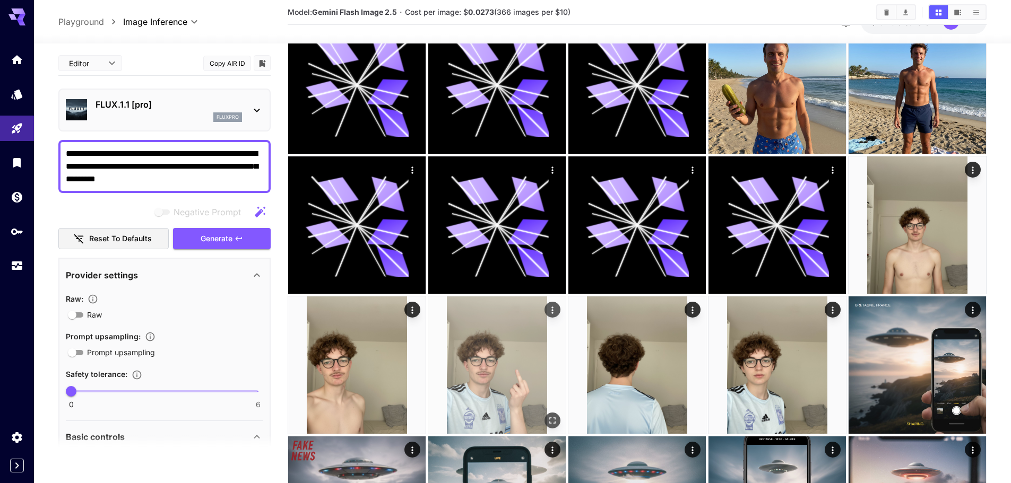
click at [561, 416] on img at bounding box center [496, 365] width 137 height 137
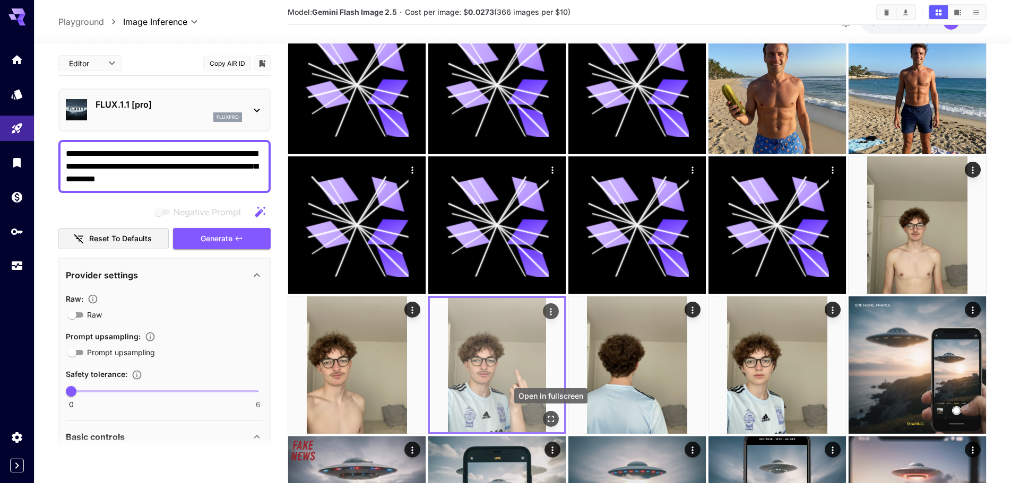
click at [556, 414] on button "Open in fullscreen" at bounding box center [551, 419] width 16 height 16
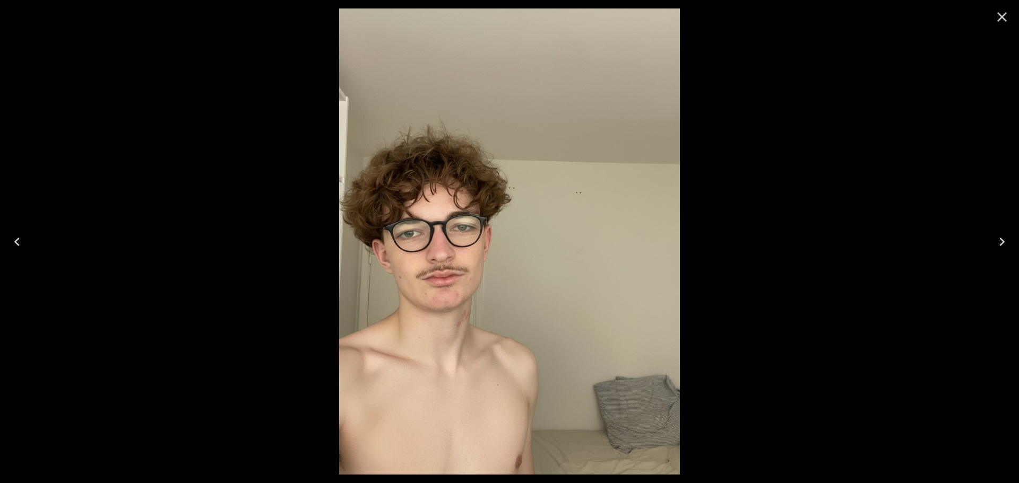
drag, startPoint x: 492, startPoint y: 347, endPoint x: 1093, endPoint y: 250, distance: 609.4
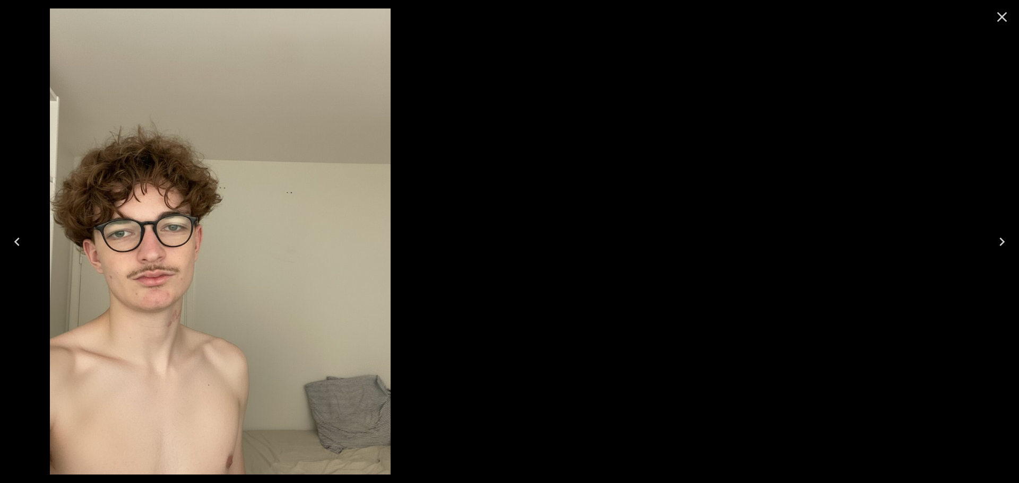
drag, startPoint x: 733, startPoint y: 290, endPoint x: 343, endPoint y: 390, distance: 402.7
click at [380, 386] on div at bounding box center [220, 241] width 1019 height 483
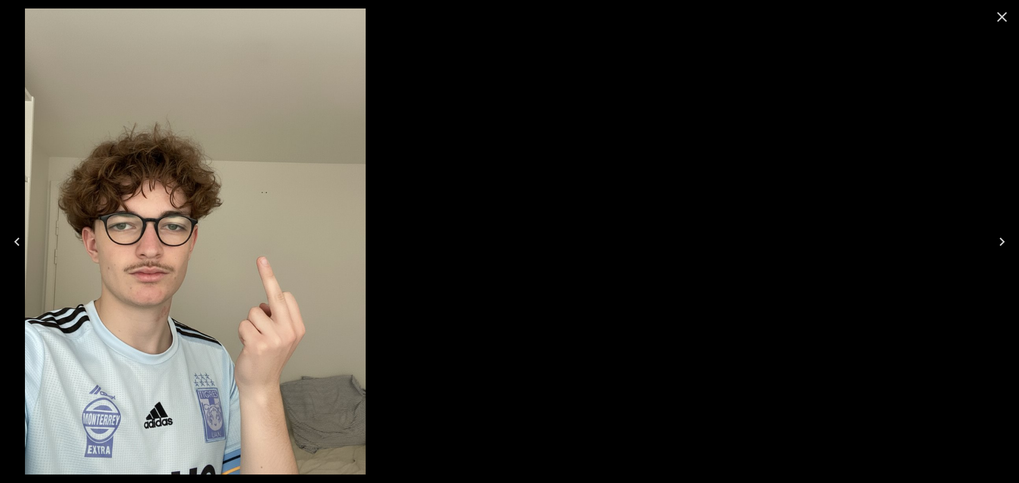
drag, startPoint x: 763, startPoint y: 300, endPoint x: 338, endPoint y: 386, distance: 434.0
click at [373, 379] on div at bounding box center [195, 241] width 1019 height 483
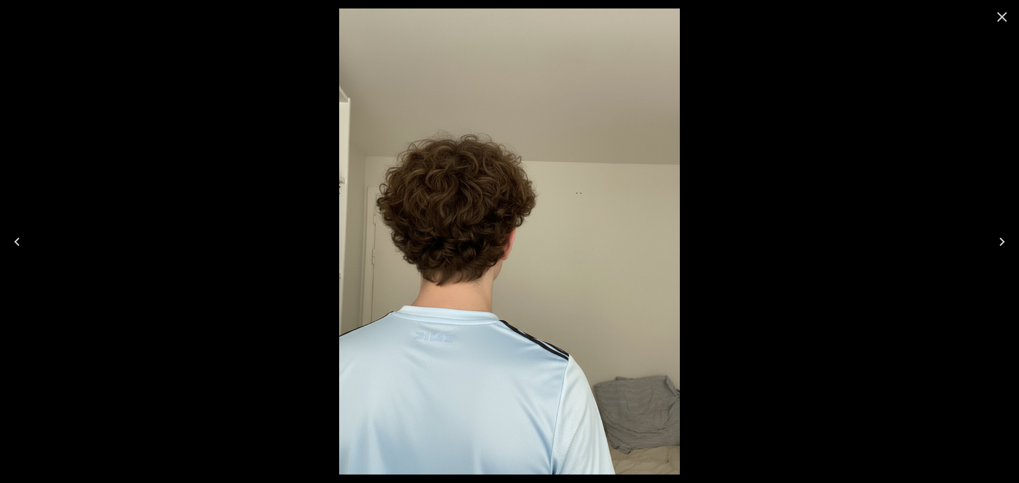
click at [993, 10] on button "Close" at bounding box center [1001, 16] width 25 height 25
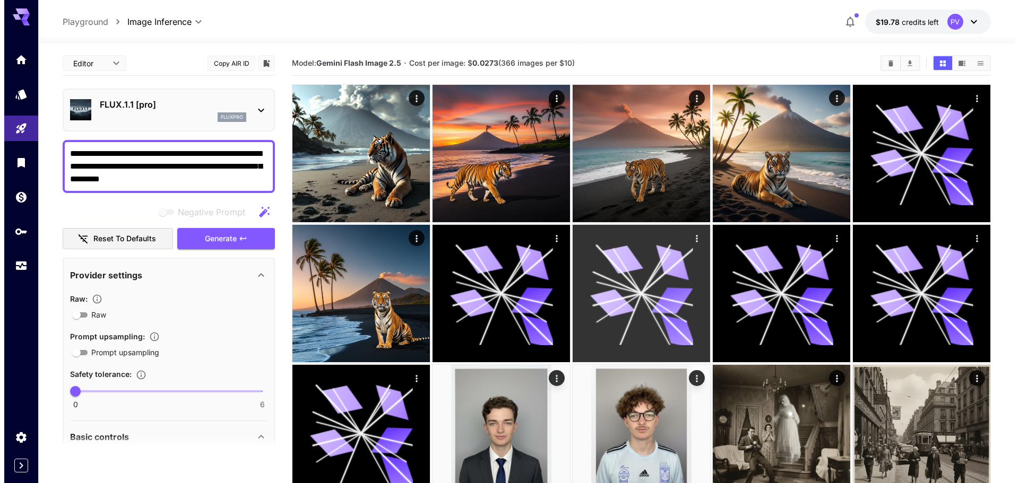
scroll to position [0, 0]
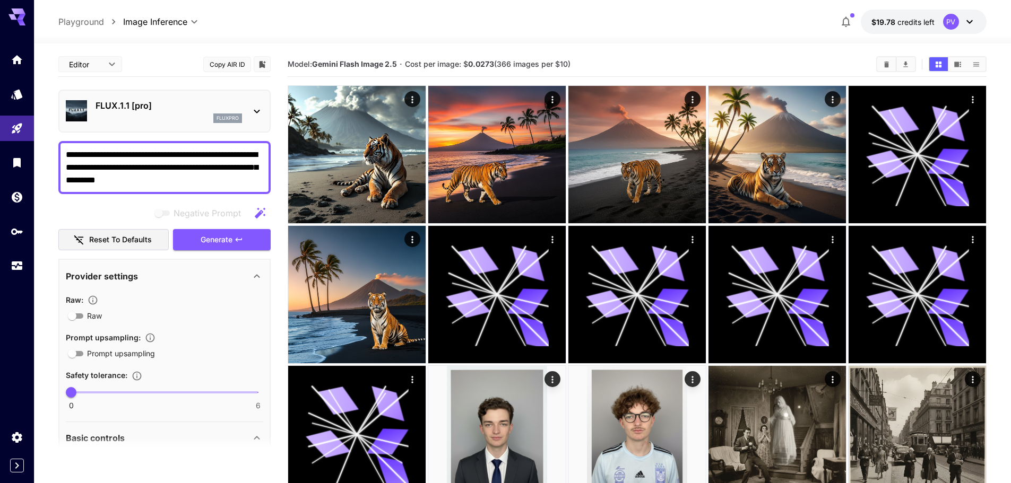
click at [181, 120] on div "fluxpro" at bounding box center [168, 119] width 146 height 10
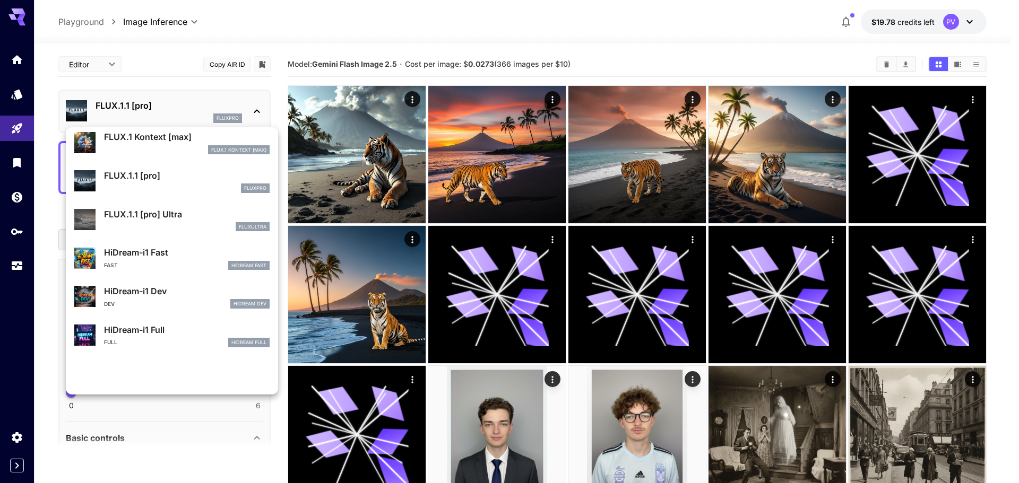
scroll to position [743, 0]
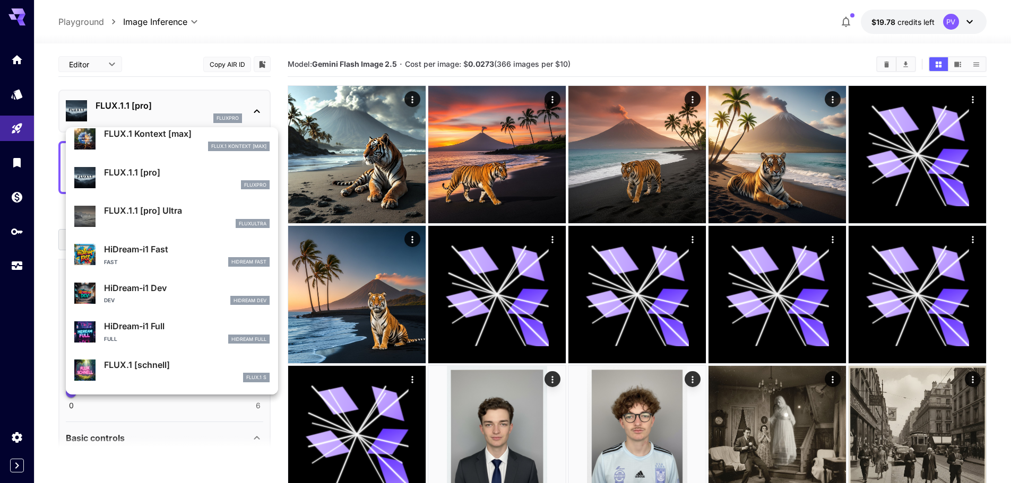
click at [194, 211] on p "FLUX.1.1 [pro] Ultra" at bounding box center [187, 210] width 166 height 13
type input "**********"
type input "****"
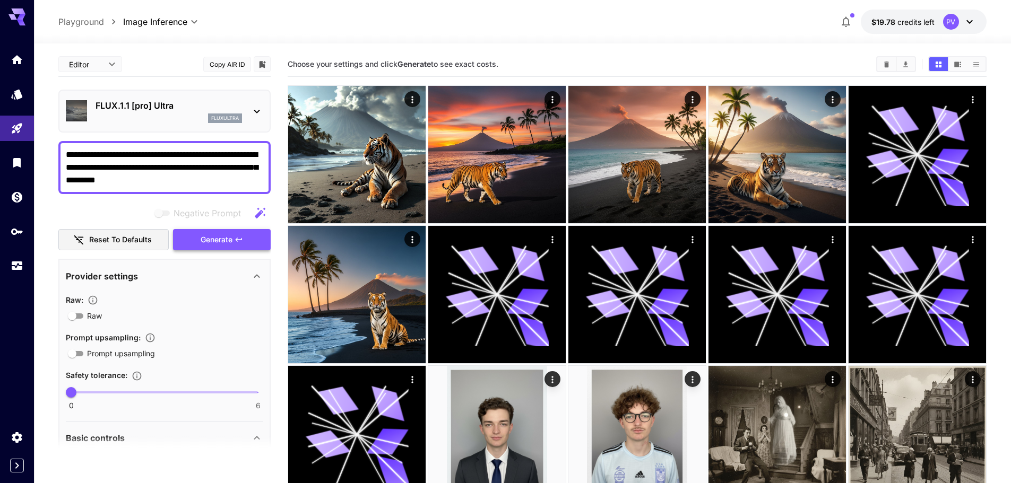
click at [224, 240] on span "Generate" at bounding box center [217, 239] width 32 height 13
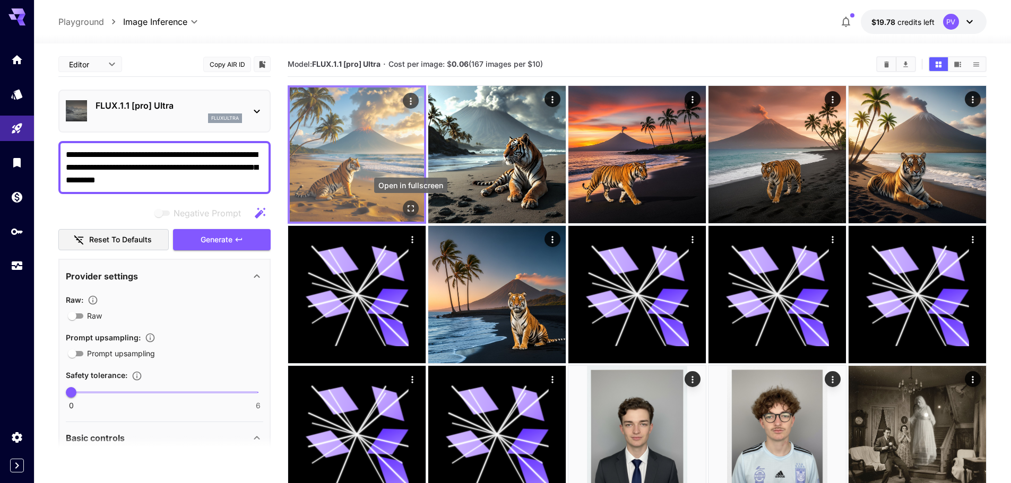
click at [413, 204] on icon "Open in fullscreen" at bounding box center [410, 208] width 11 height 11
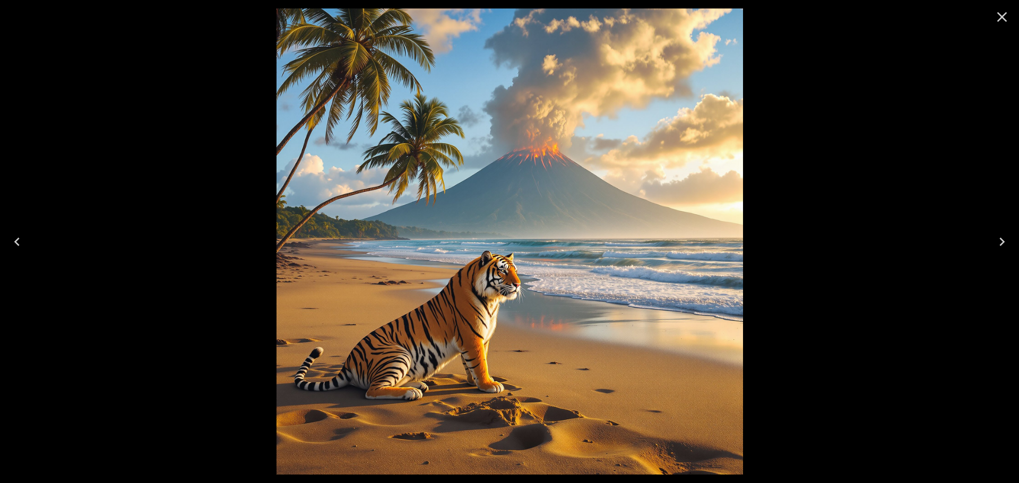
click at [991, 12] on button "Close" at bounding box center [1001, 16] width 25 height 25
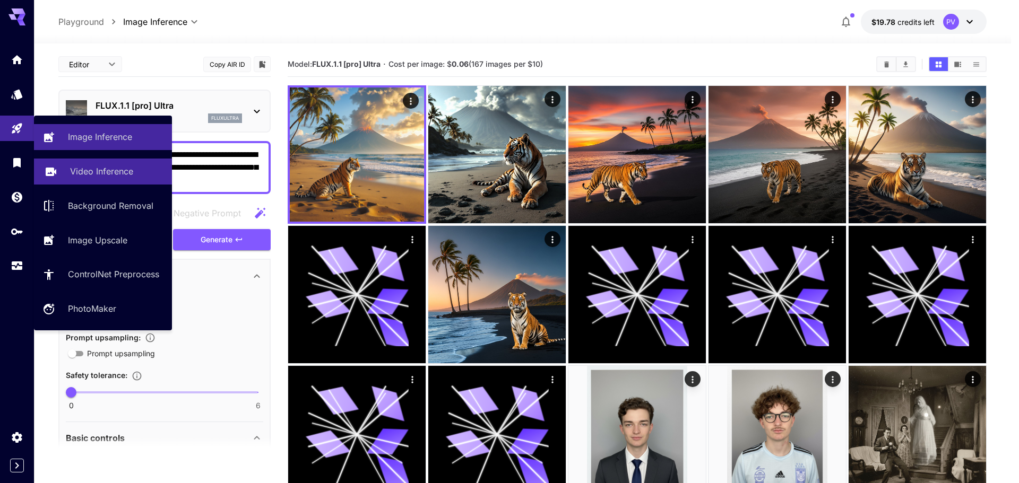
click at [76, 162] on link "Video Inference" at bounding box center [103, 172] width 138 height 26
type input "**********"
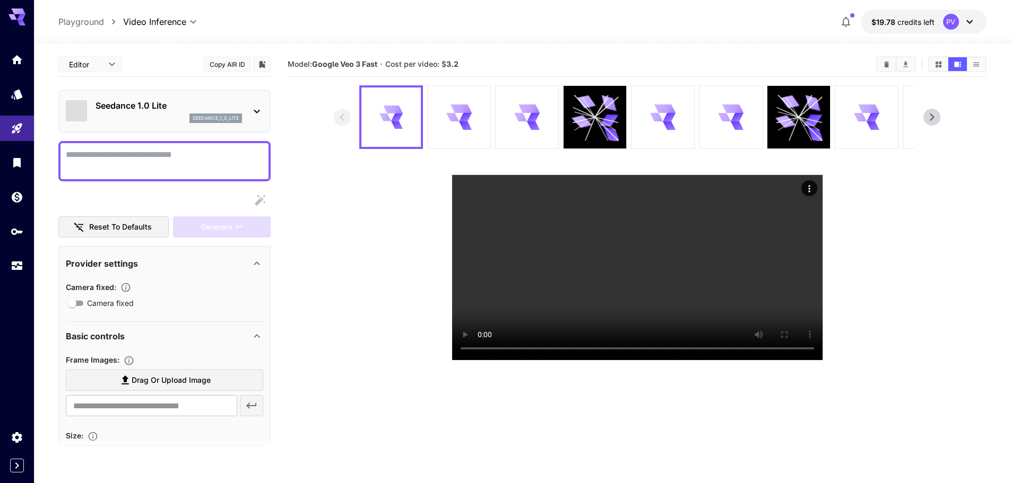
click at [120, 110] on p "Seedance 1.0 Lite" at bounding box center [168, 105] width 146 height 13
